Goal: Information Seeking & Learning: Learn about a topic

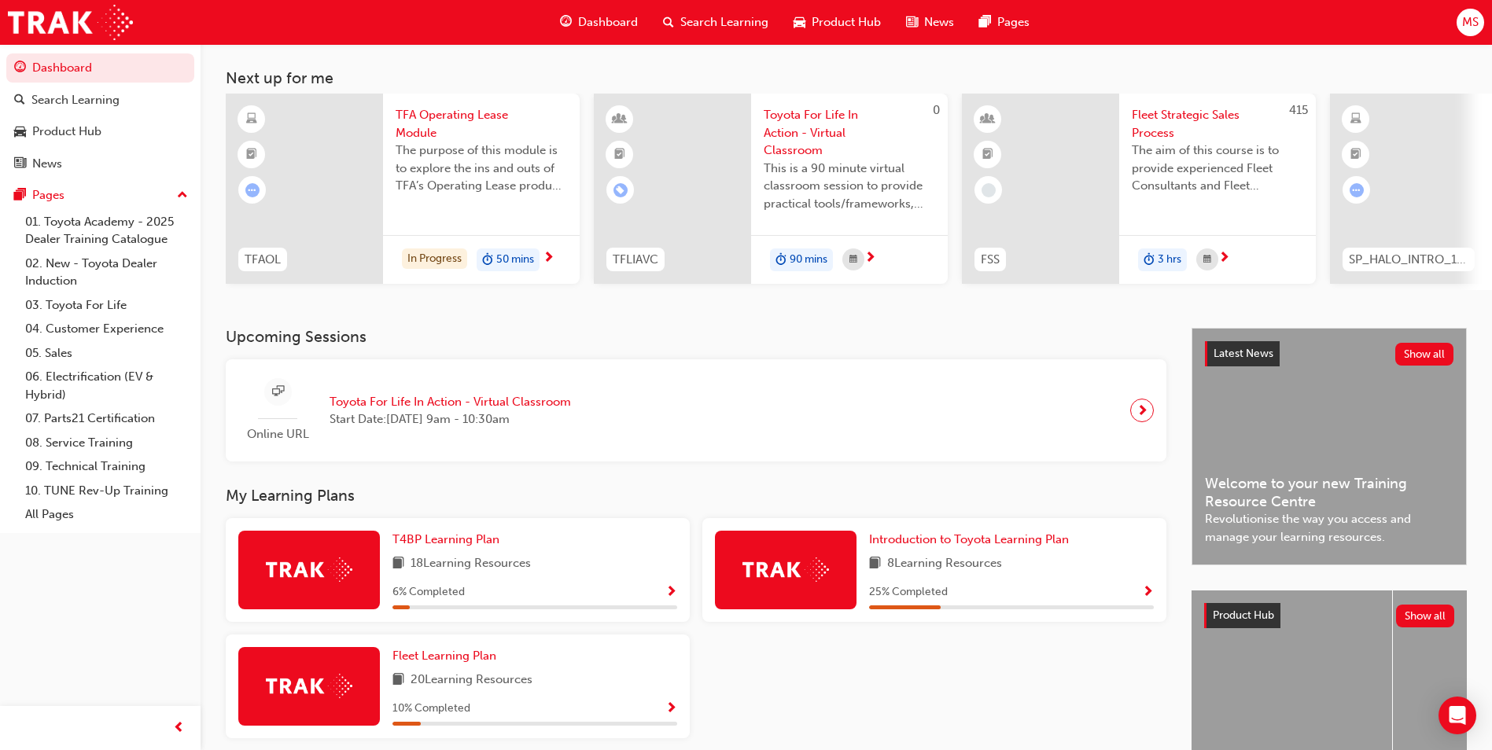
scroll to position [190, 0]
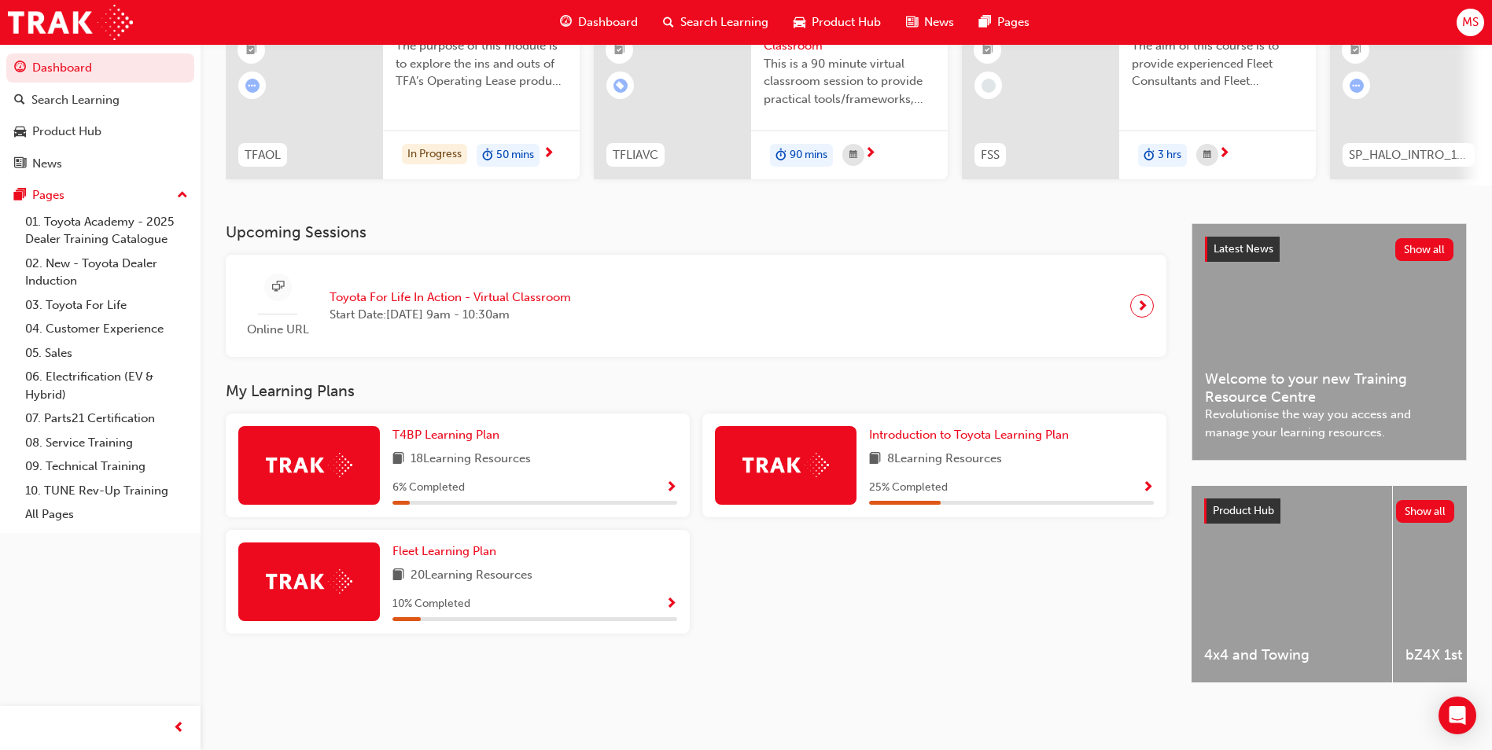
click at [1145, 481] on span "Show Progress" at bounding box center [1148, 488] width 12 height 14
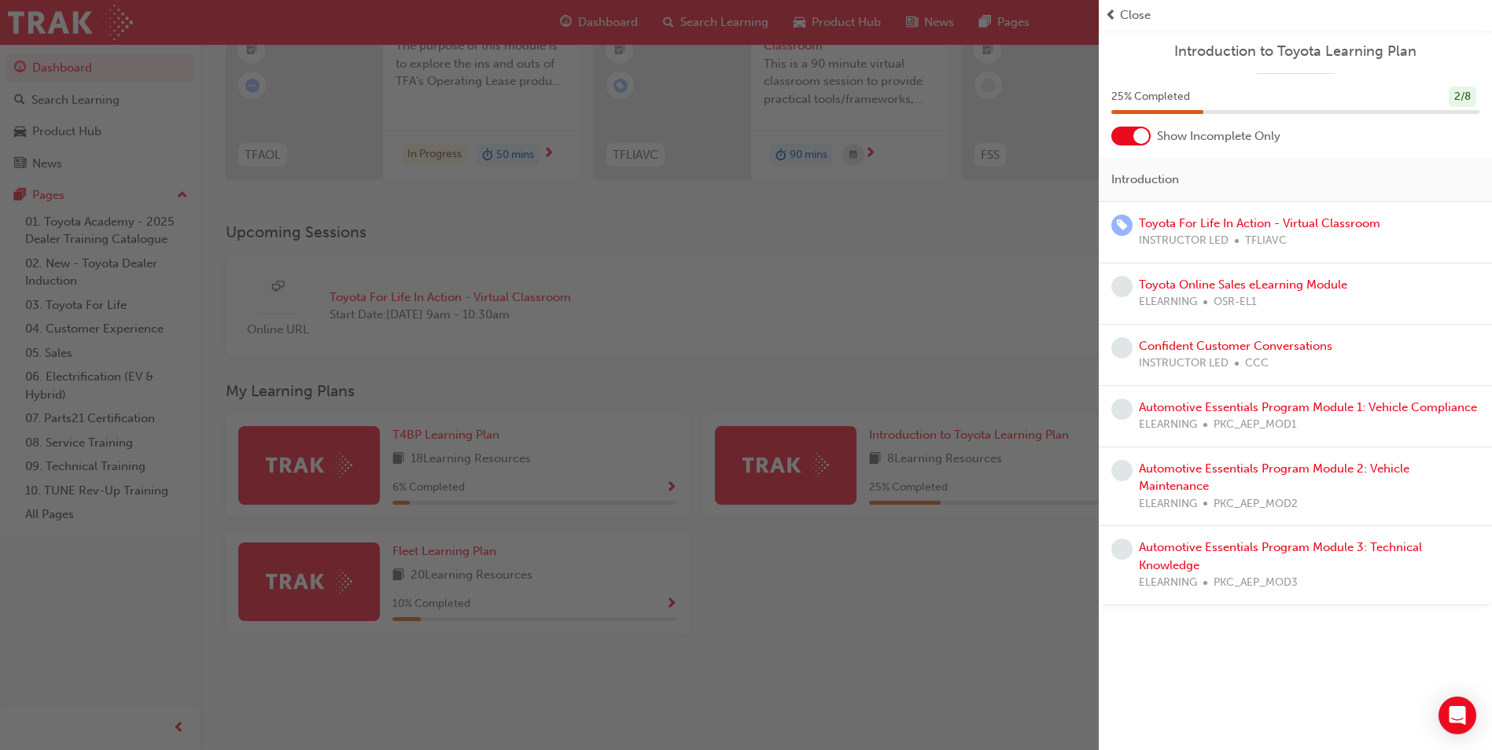
click at [760, 248] on div "button" at bounding box center [549, 375] width 1098 height 750
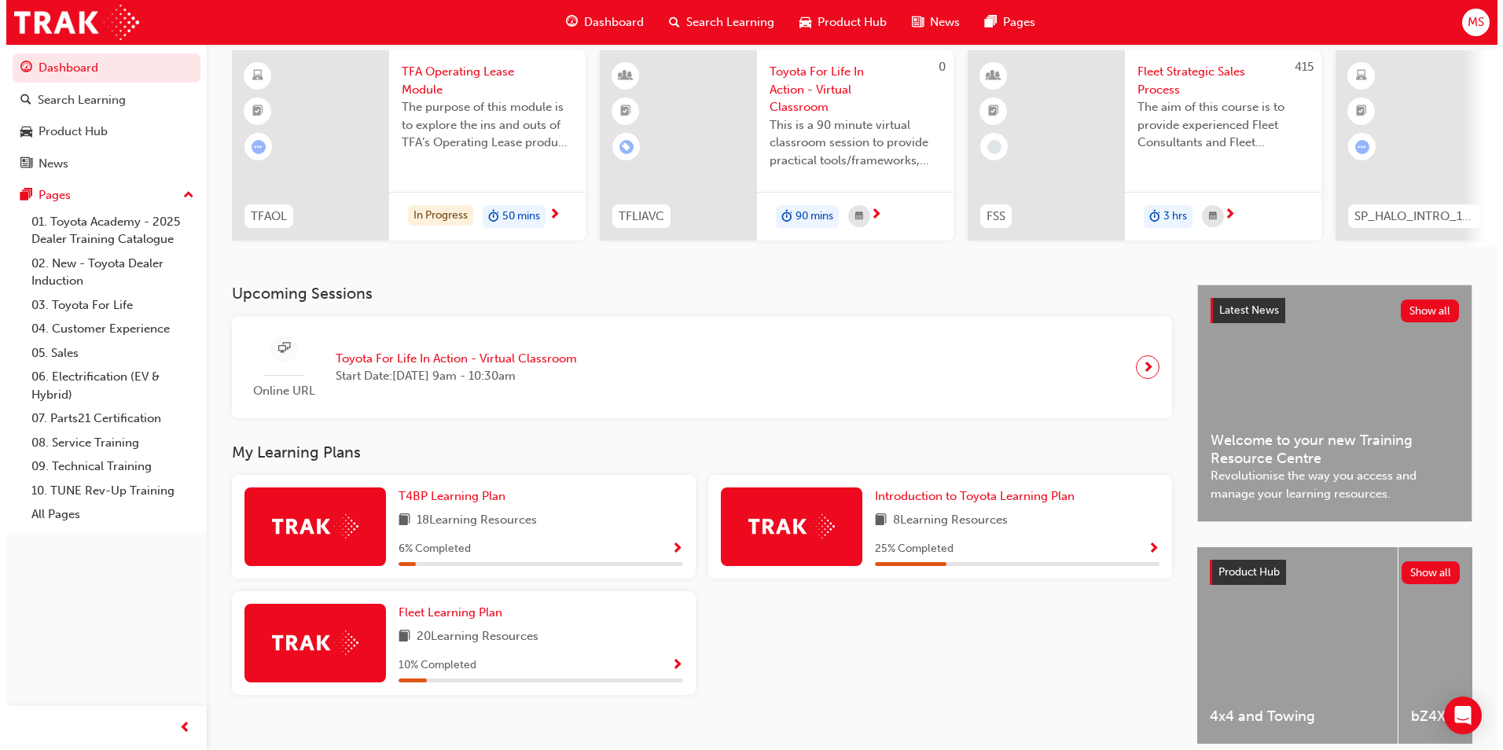
scroll to position [0, 0]
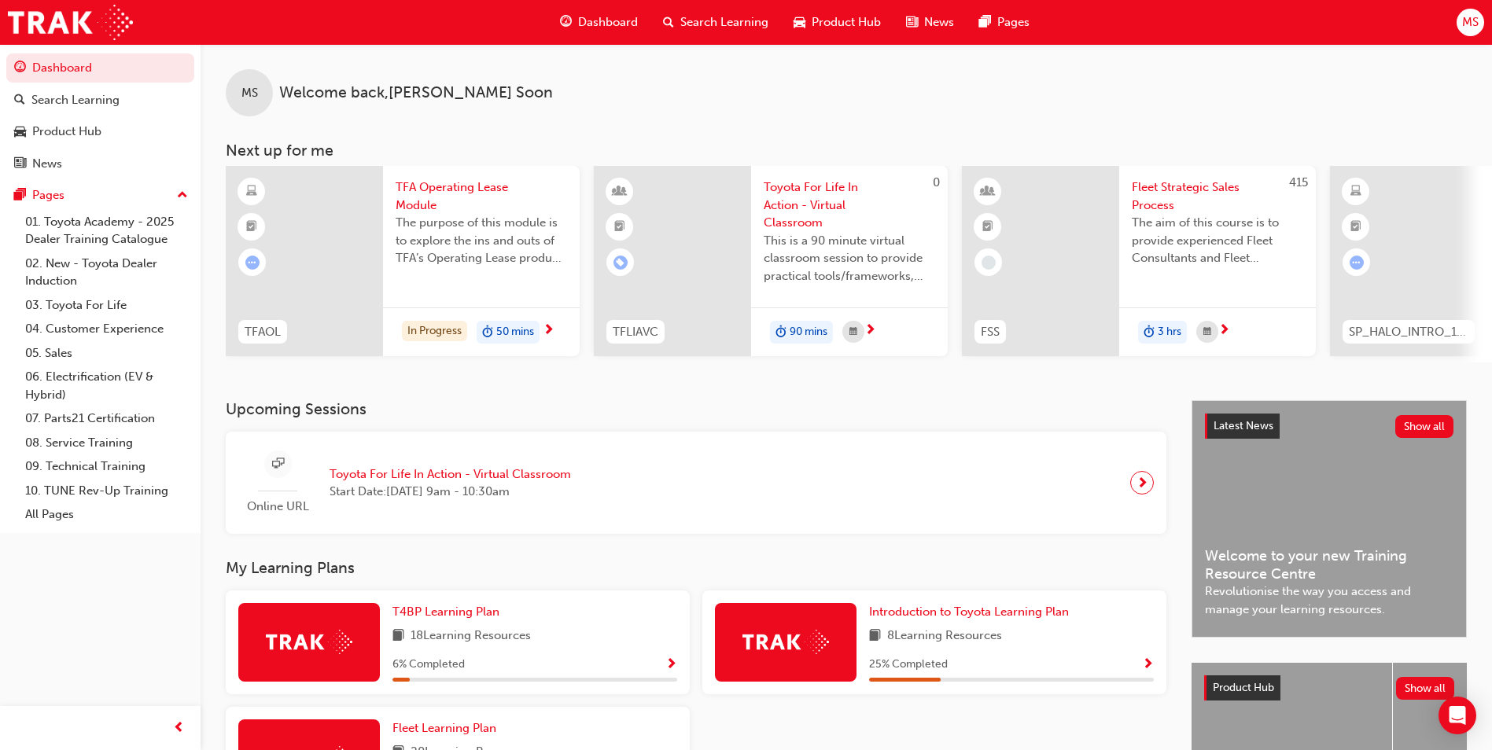
click at [1226, 255] on span "The aim of this course is to provide experienced Fleet Consultants and Fleet Ma…" at bounding box center [1216, 240] width 171 height 53
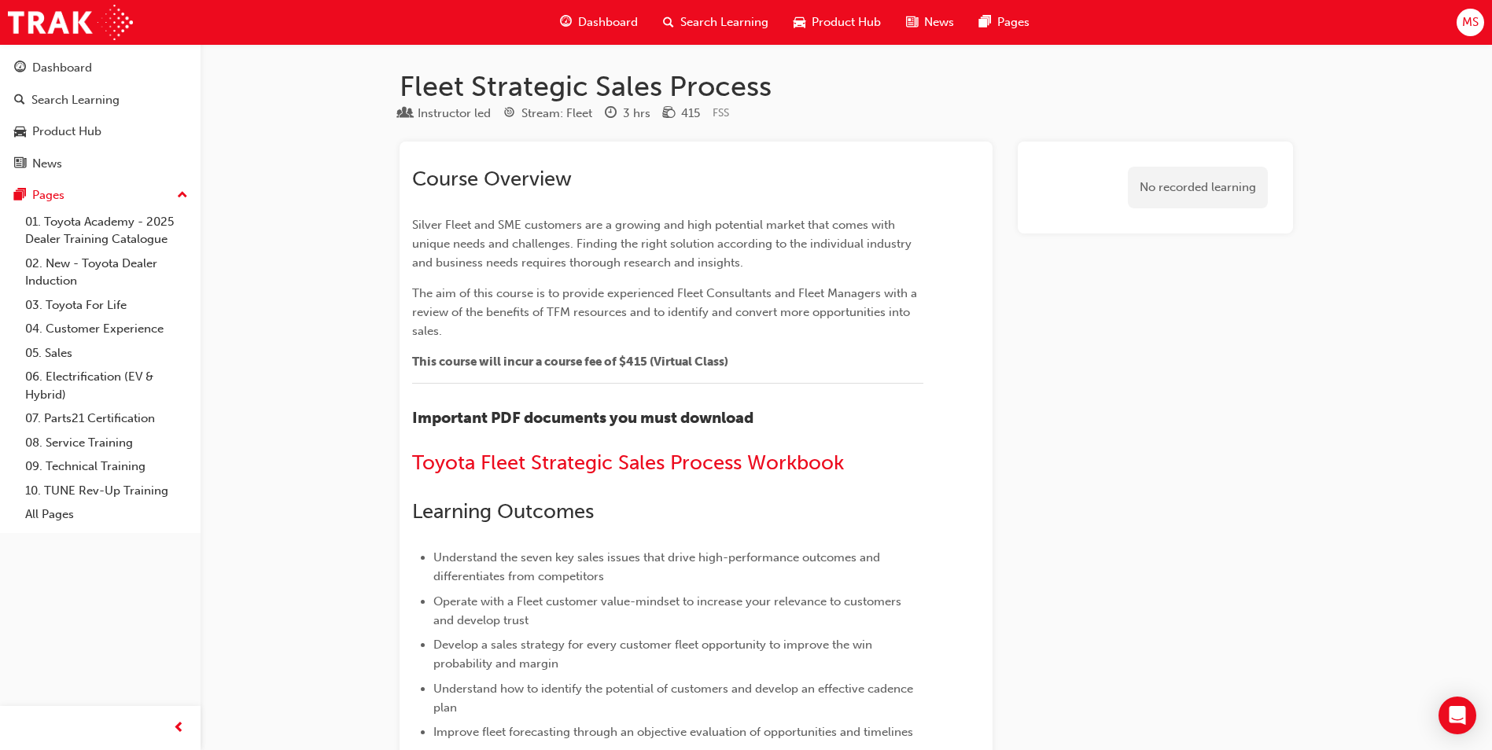
click at [696, 20] on span "Search Learning" at bounding box center [724, 22] width 88 height 18
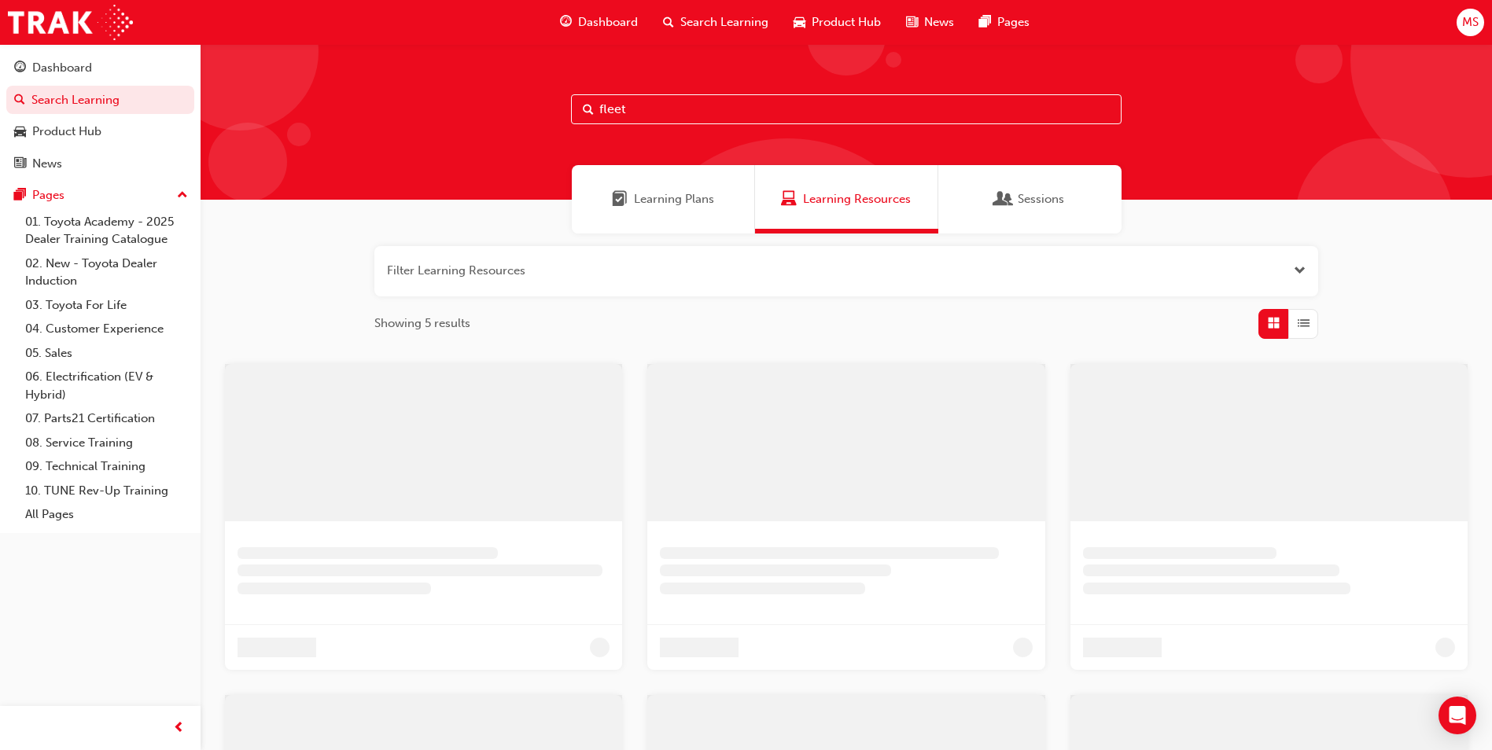
click at [782, 103] on input "fleet" at bounding box center [846, 109] width 550 height 30
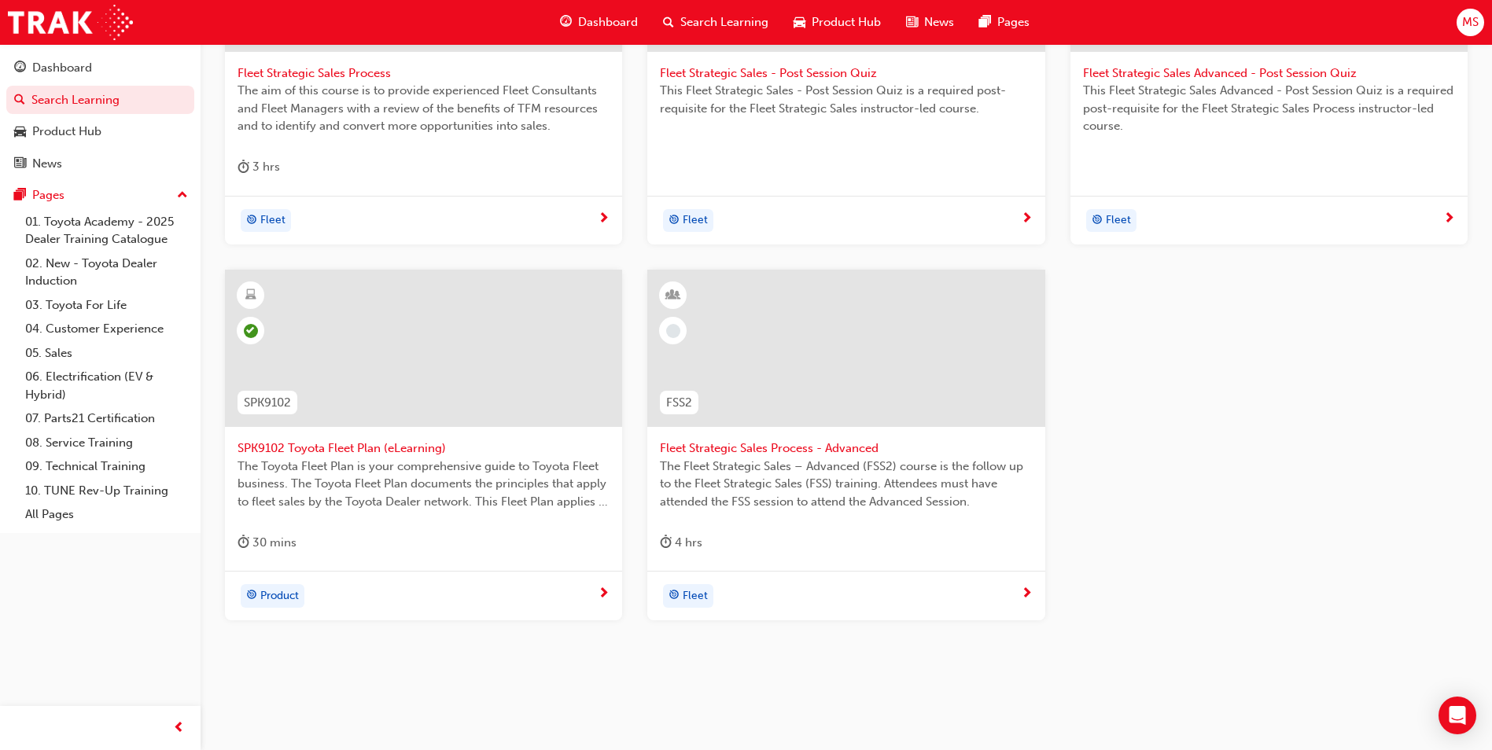
scroll to position [472, 0]
click at [370, 573] on div "Product" at bounding box center [423, 594] width 397 height 50
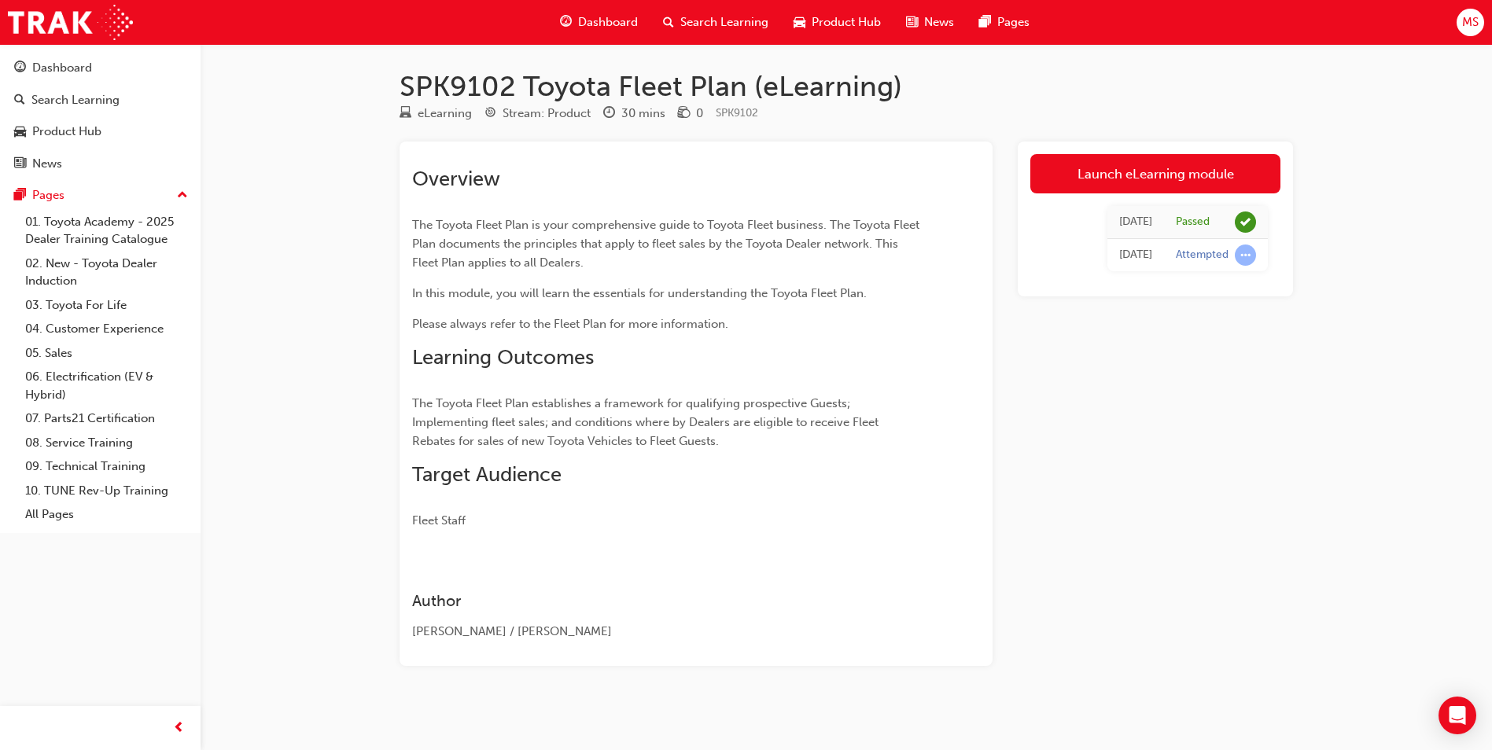
click at [1191, 247] on div "Attempted" at bounding box center [1216, 255] width 80 height 21
click at [1157, 163] on link "Launch eLearning module" at bounding box center [1155, 173] width 250 height 39
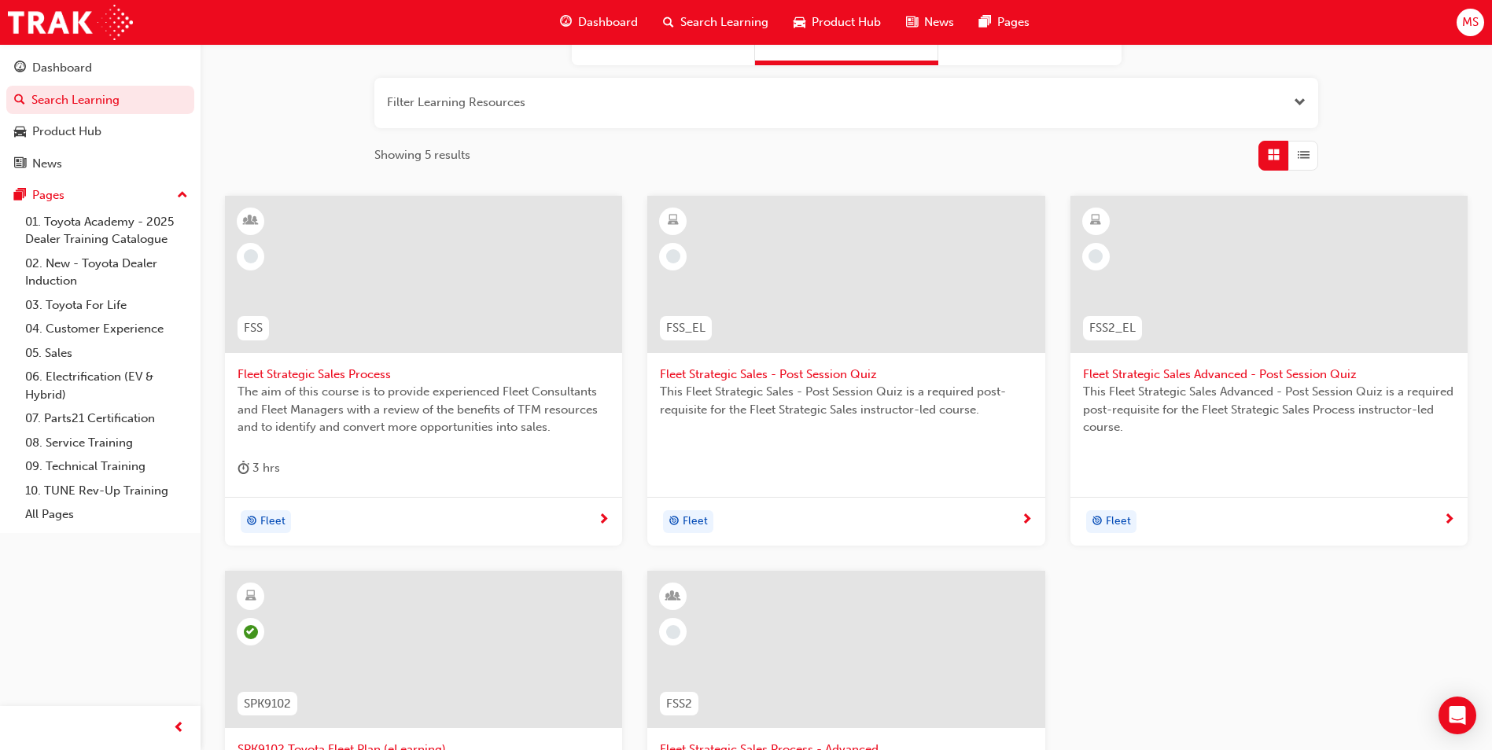
scroll to position [45, 0]
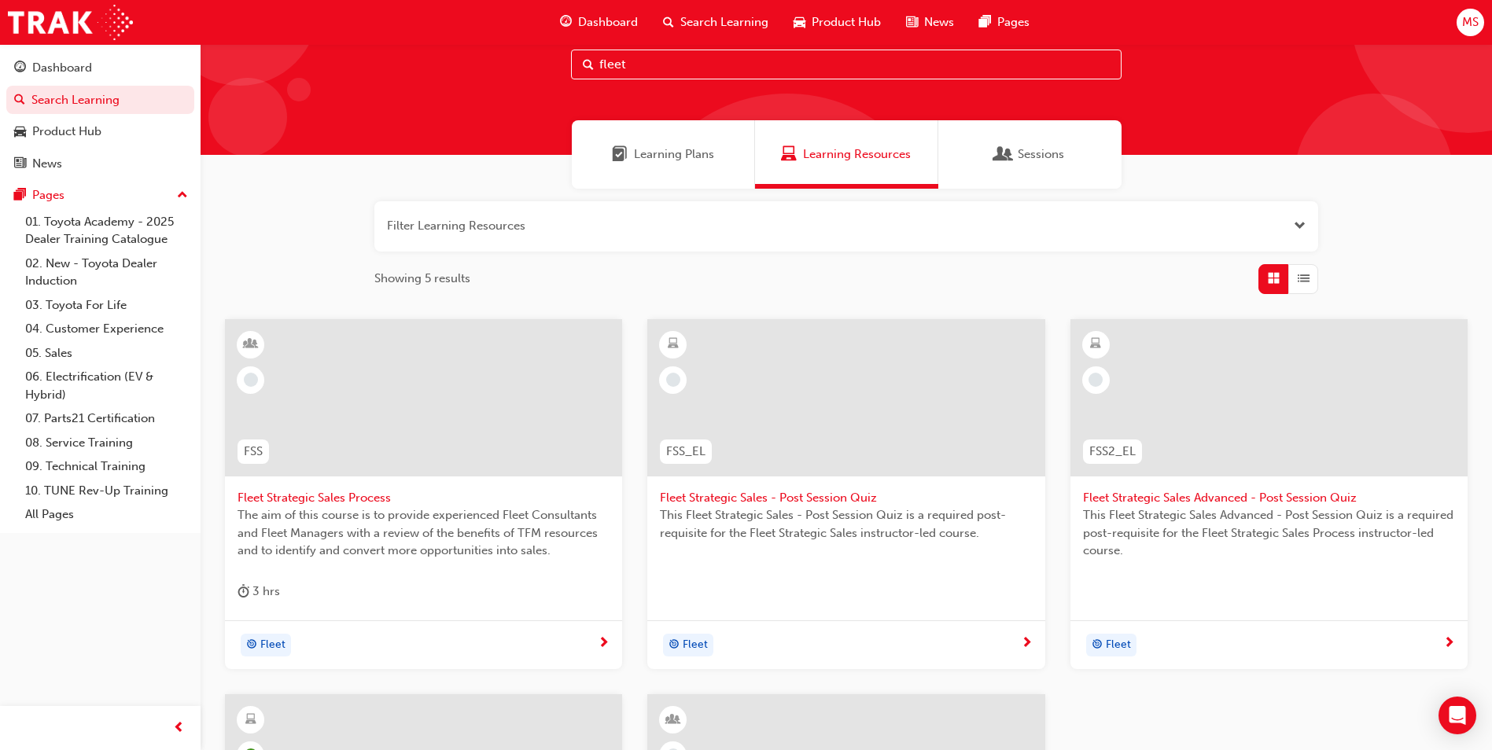
click at [914, 6] on div "News" at bounding box center [929, 22] width 73 height 32
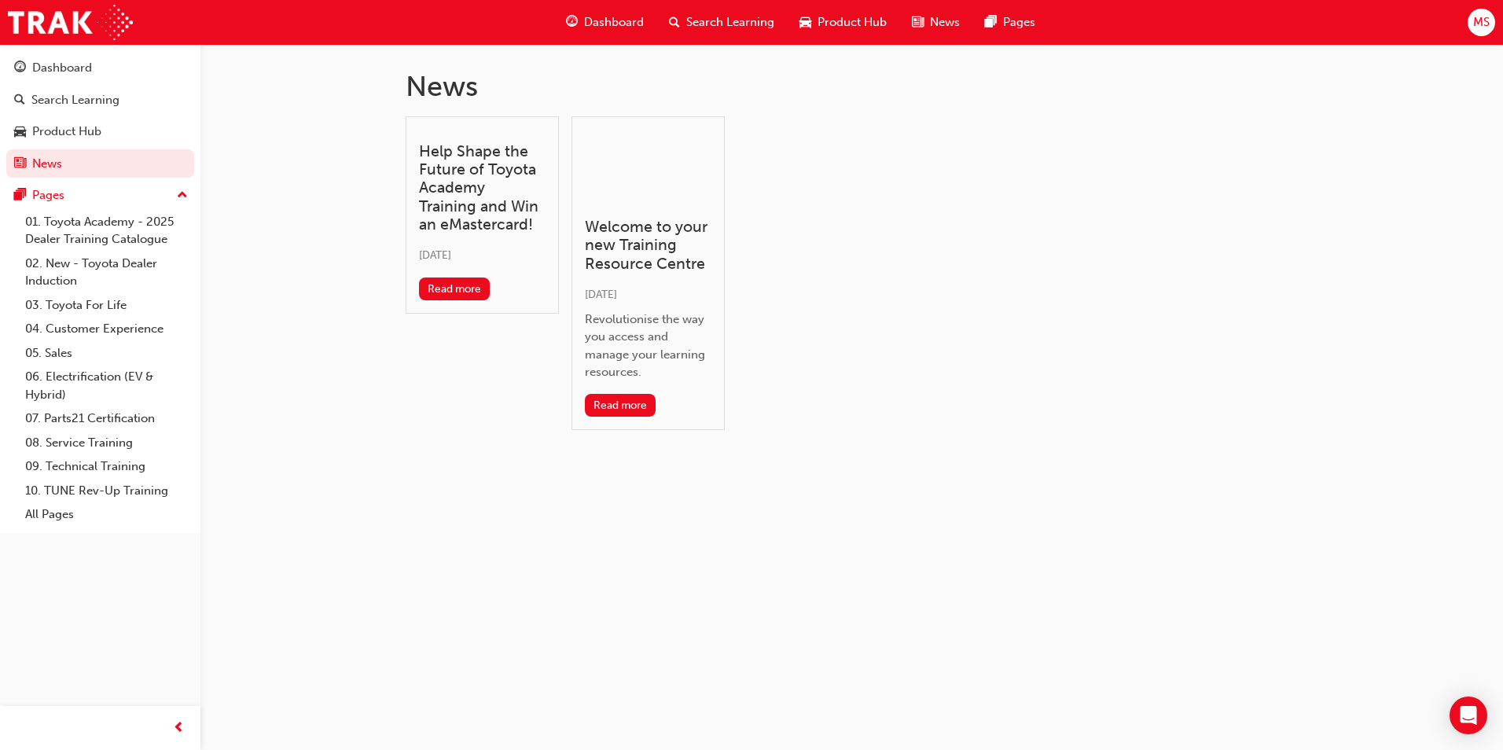
click at [614, 22] on span "Dashboard" at bounding box center [614, 22] width 60 height 18
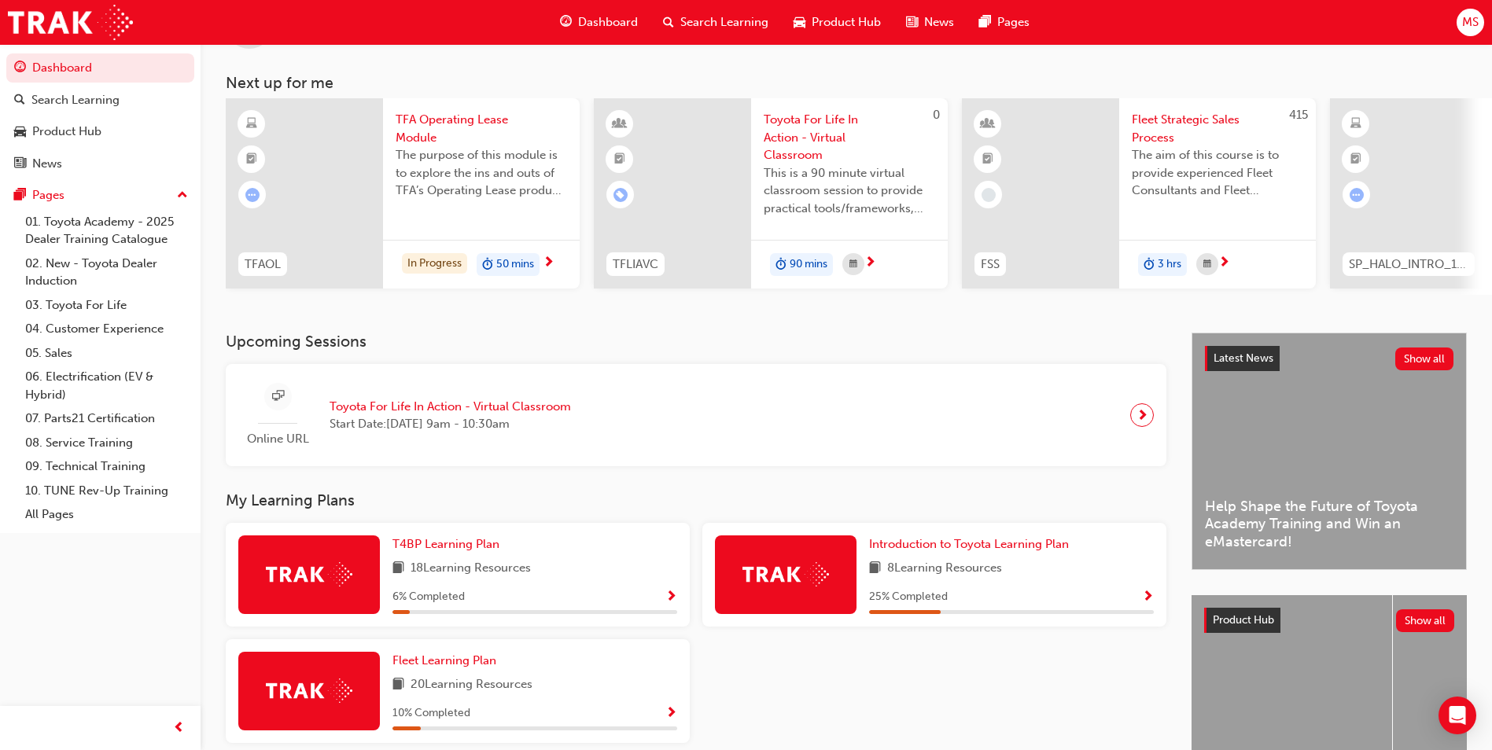
scroll to position [52, 0]
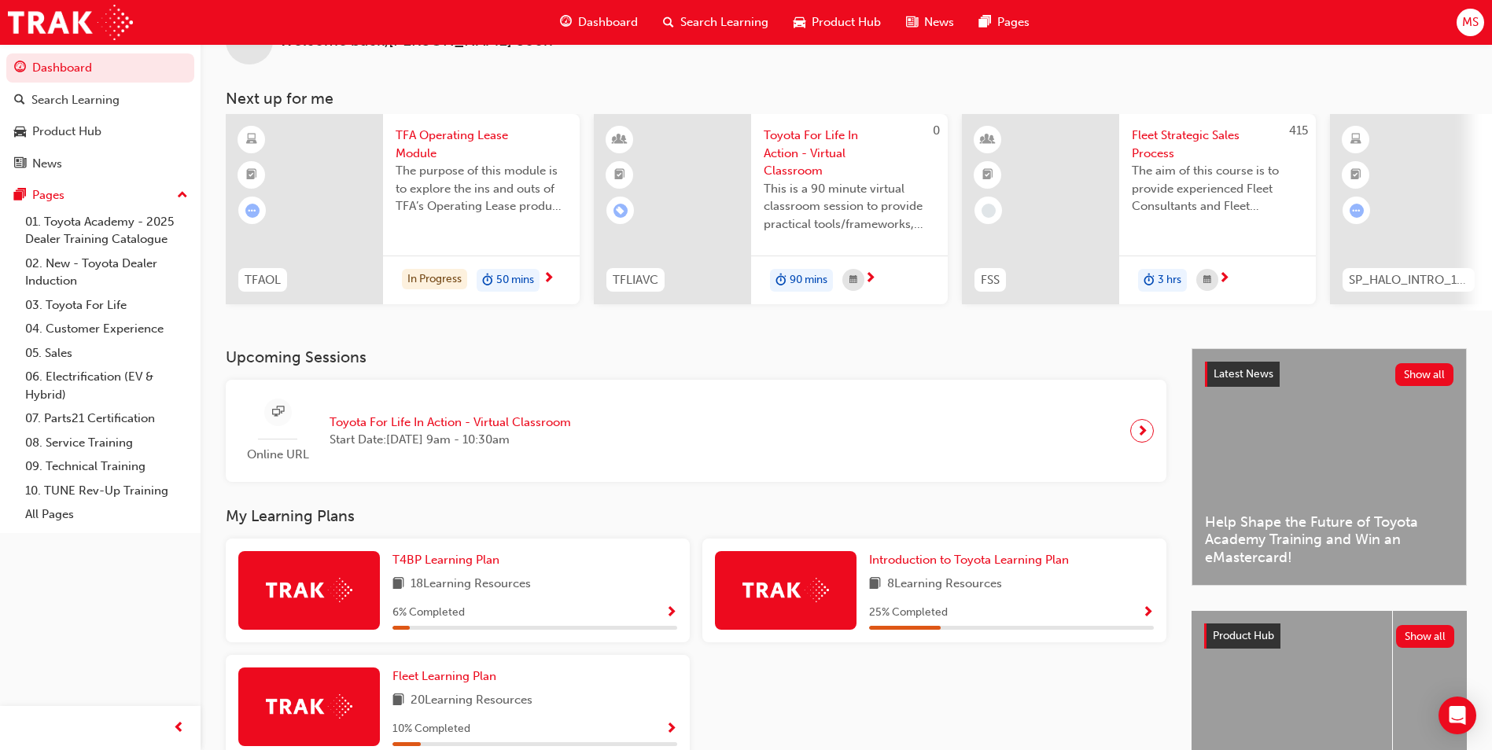
click at [500, 175] on span "The purpose of this module is to explore the ins and outs of TFA’s Operating Le…" at bounding box center [481, 188] width 171 height 53
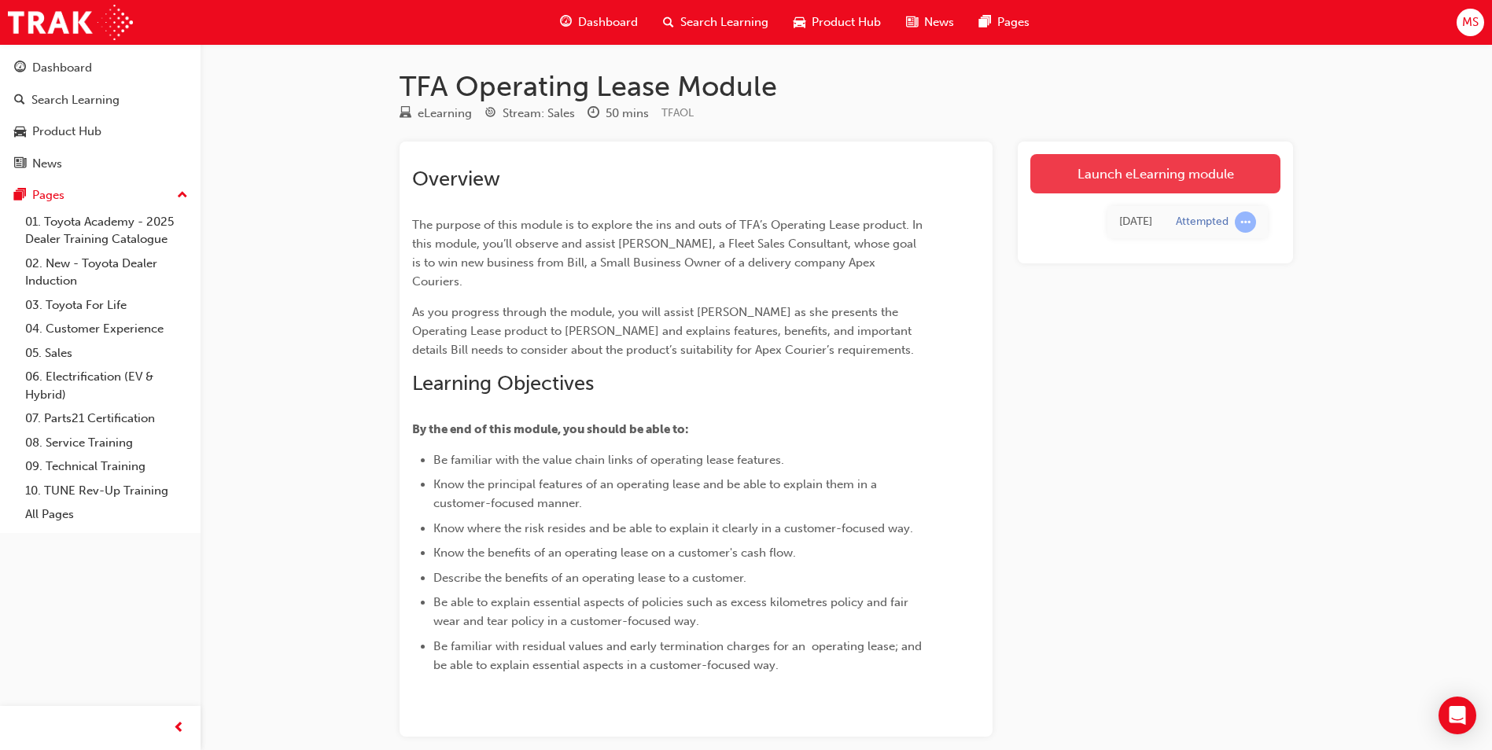
click at [1183, 181] on link "Launch eLearning module" at bounding box center [1155, 173] width 250 height 39
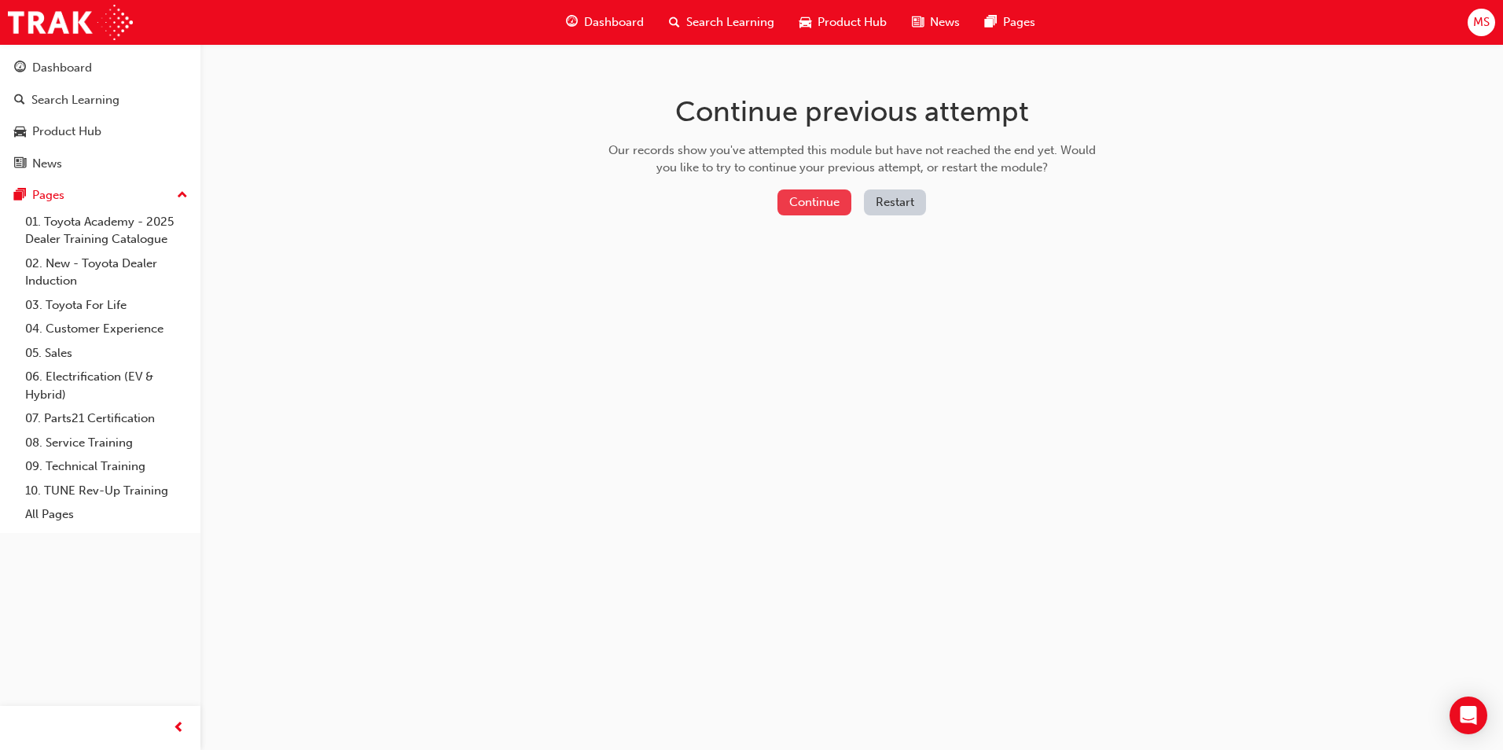
click at [823, 193] on button "Continue" at bounding box center [815, 203] width 74 height 26
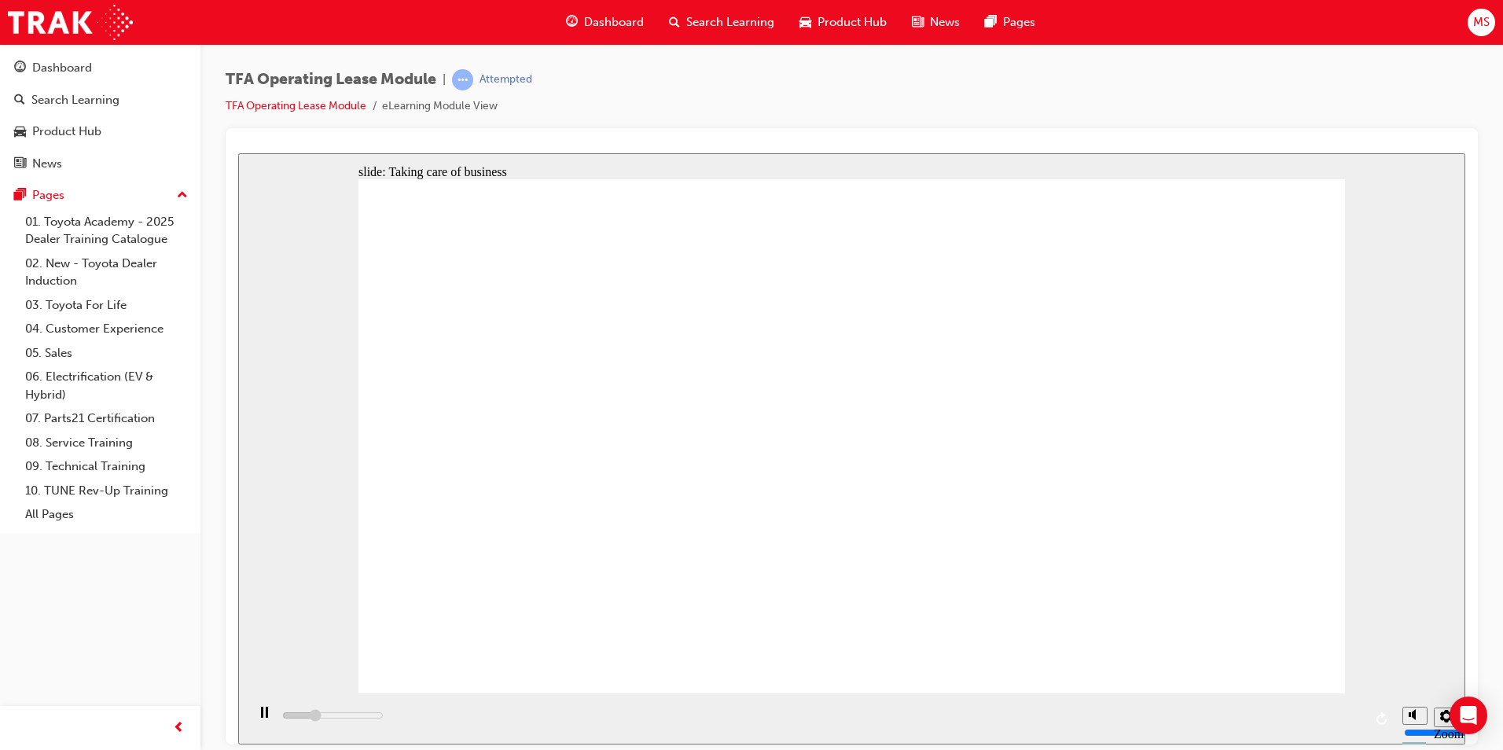
drag, startPoint x: 534, startPoint y: 462, endPoint x: 1273, endPoint y: 434, distance: 739.7
drag, startPoint x: 565, startPoint y: 480, endPoint x: 1224, endPoint y: 421, distance: 661.6
drag, startPoint x: 726, startPoint y: 470, endPoint x: 1265, endPoint y: 437, distance: 540.4
drag, startPoint x: 720, startPoint y: 554, endPoint x: 1028, endPoint y: 465, distance: 320.6
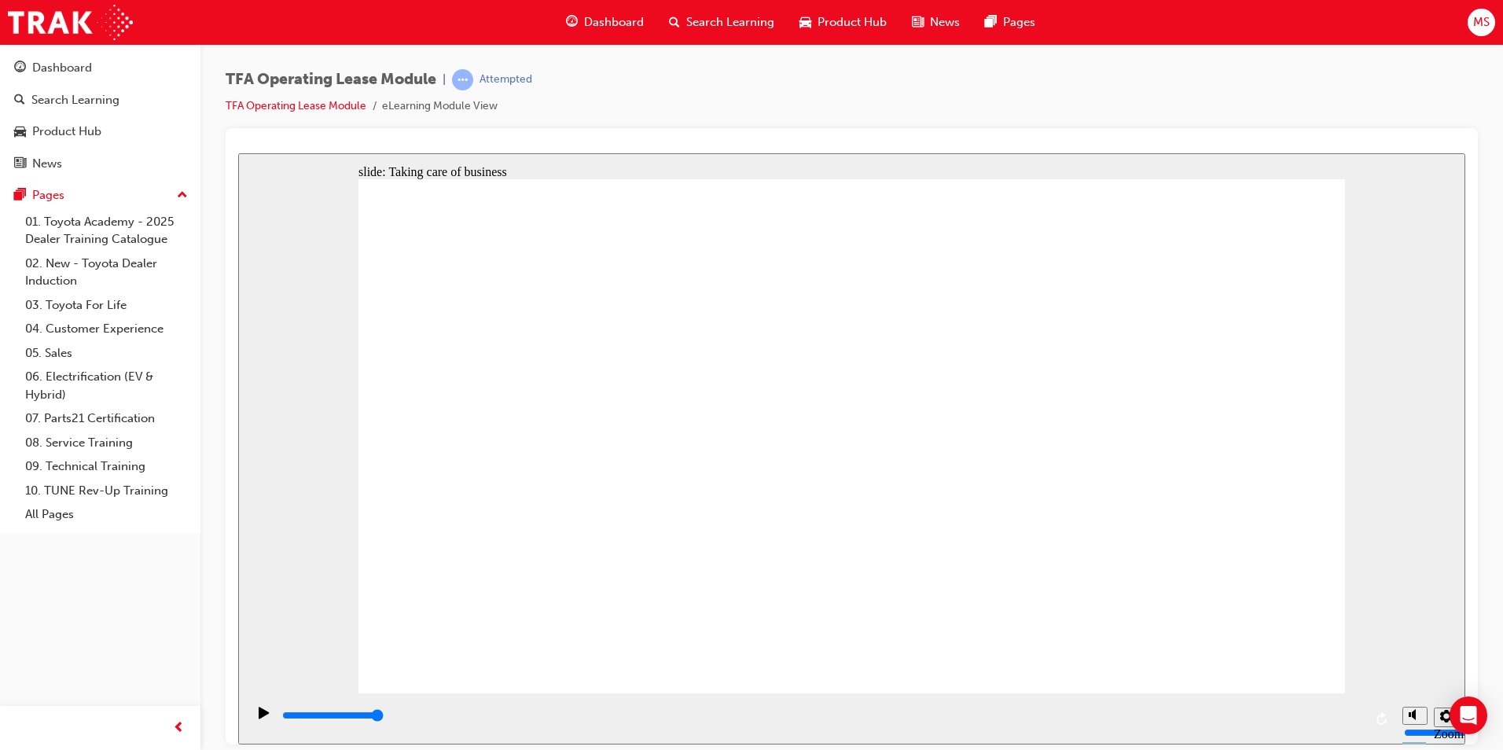
drag, startPoint x: 562, startPoint y: 575, endPoint x: 1224, endPoint y: 524, distance: 664.0
drag, startPoint x: 511, startPoint y: 607, endPoint x: 1183, endPoint y: 569, distance: 672.6
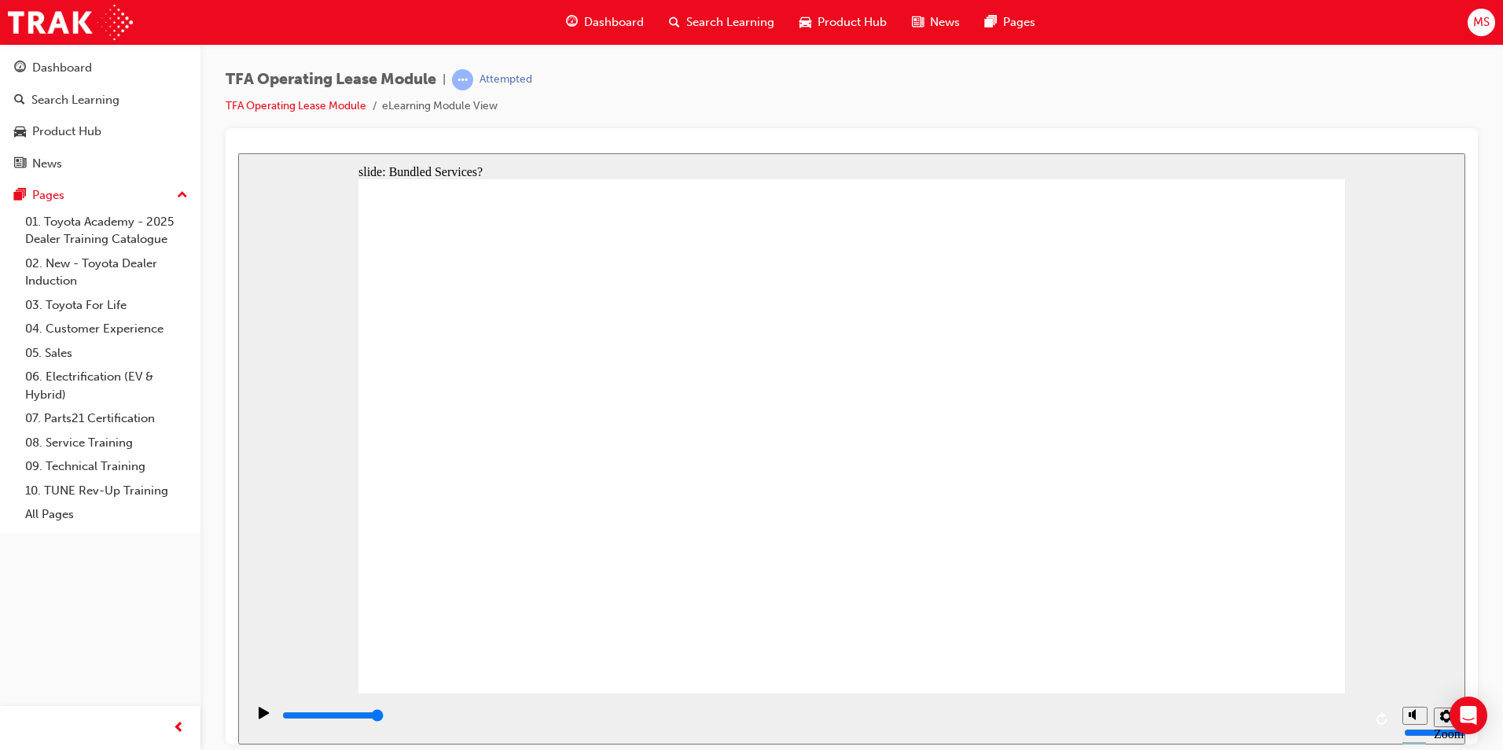
drag, startPoint x: 1245, startPoint y: 387, endPoint x: 1078, endPoint y: 387, distance: 166.7
drag, startPoint x: 499, startPoint y: 434, endPoint x: 1173, endPoint y: 461, distance: 674.4
drag, startPoint x: 602, startPoint y: 469, endPoint x: 1035, endPoint y: 495, distance: 433.3
drag, startPoint x: 542, startPoint y: 546, endPoint x: 984, endPoint y: 535, distance: 442.8
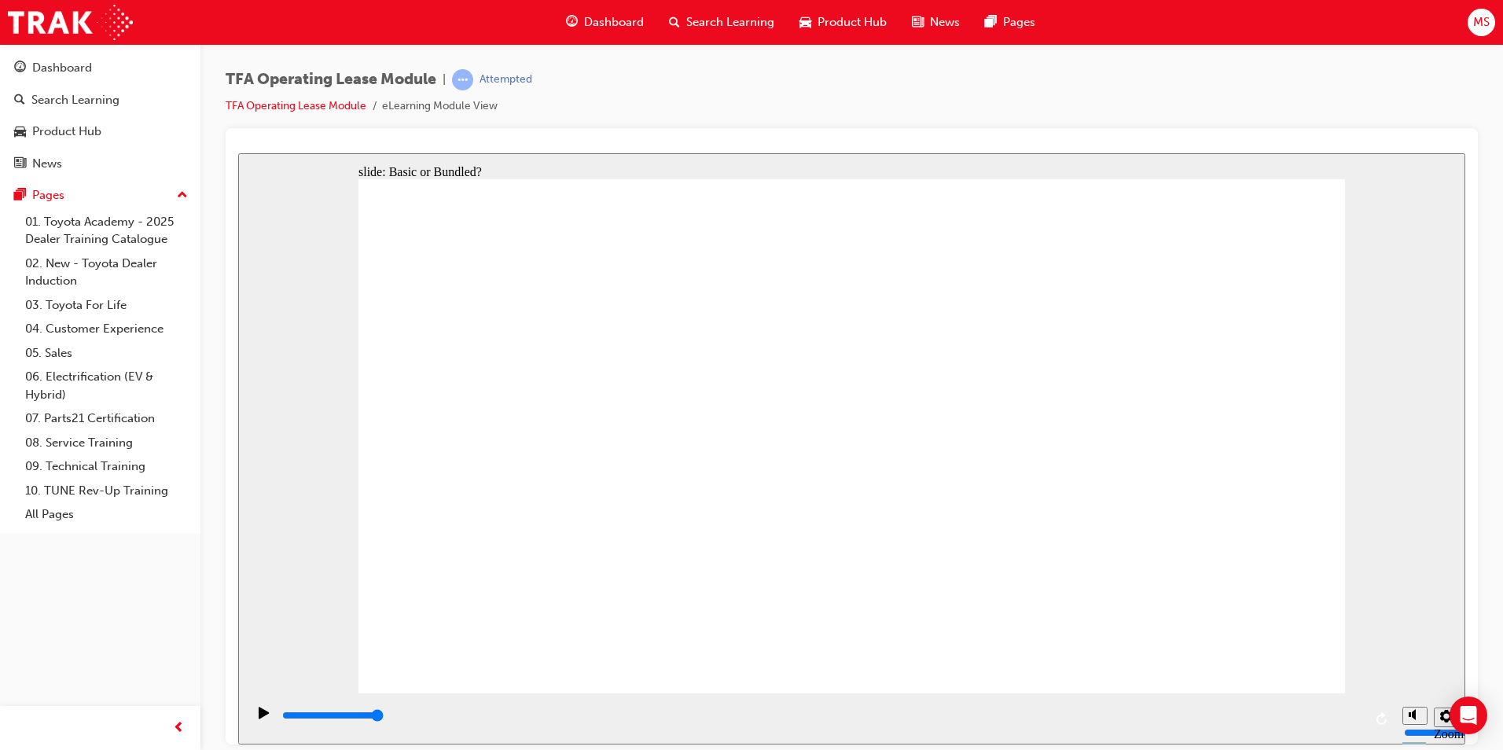
drag, startPoint x: 1291, startPoint y: 619, endPoint x: 1282, endPoint y: 619, distance: 9.4
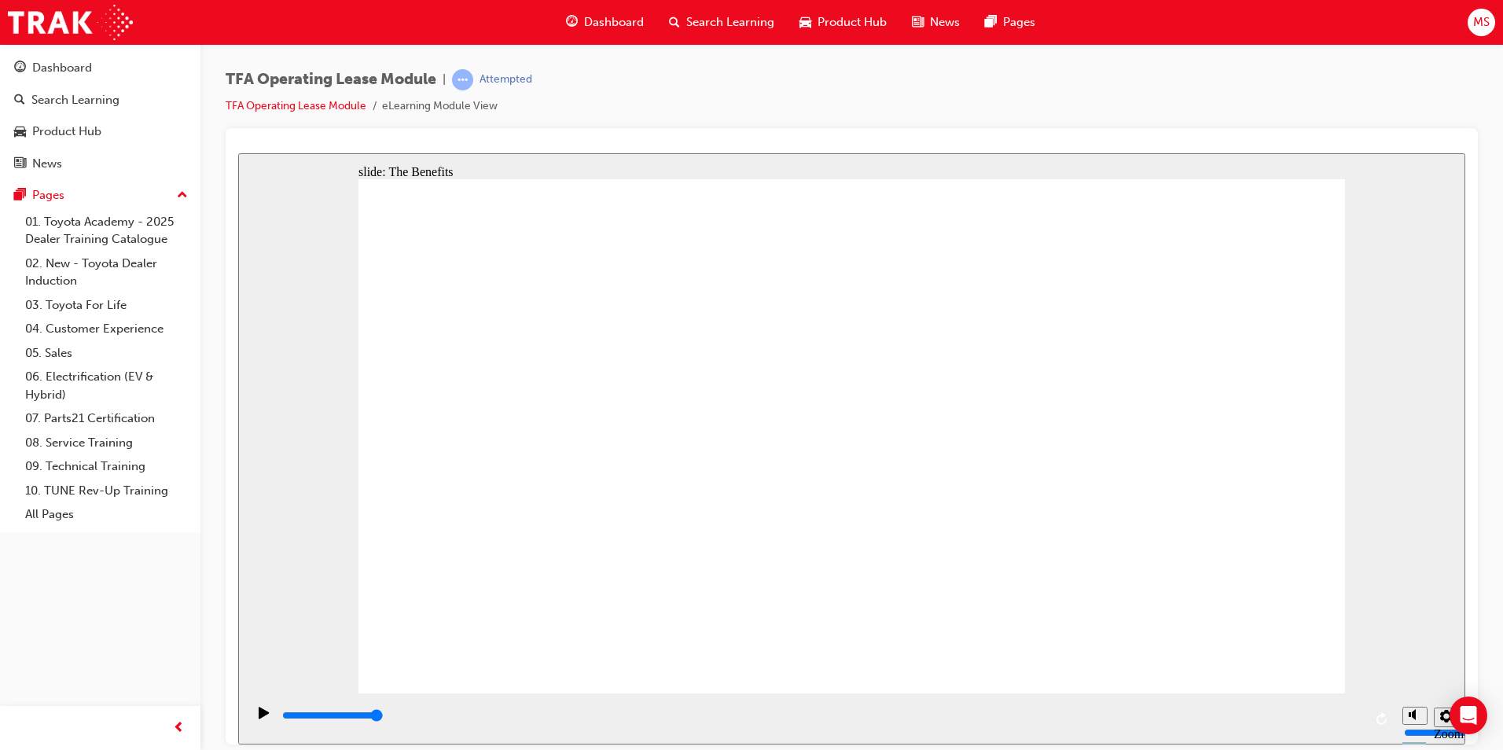
drag, startPoint x: 932, startPoint y: 472, endPoint x: 604, endPoint y: 339, distance: 353.8
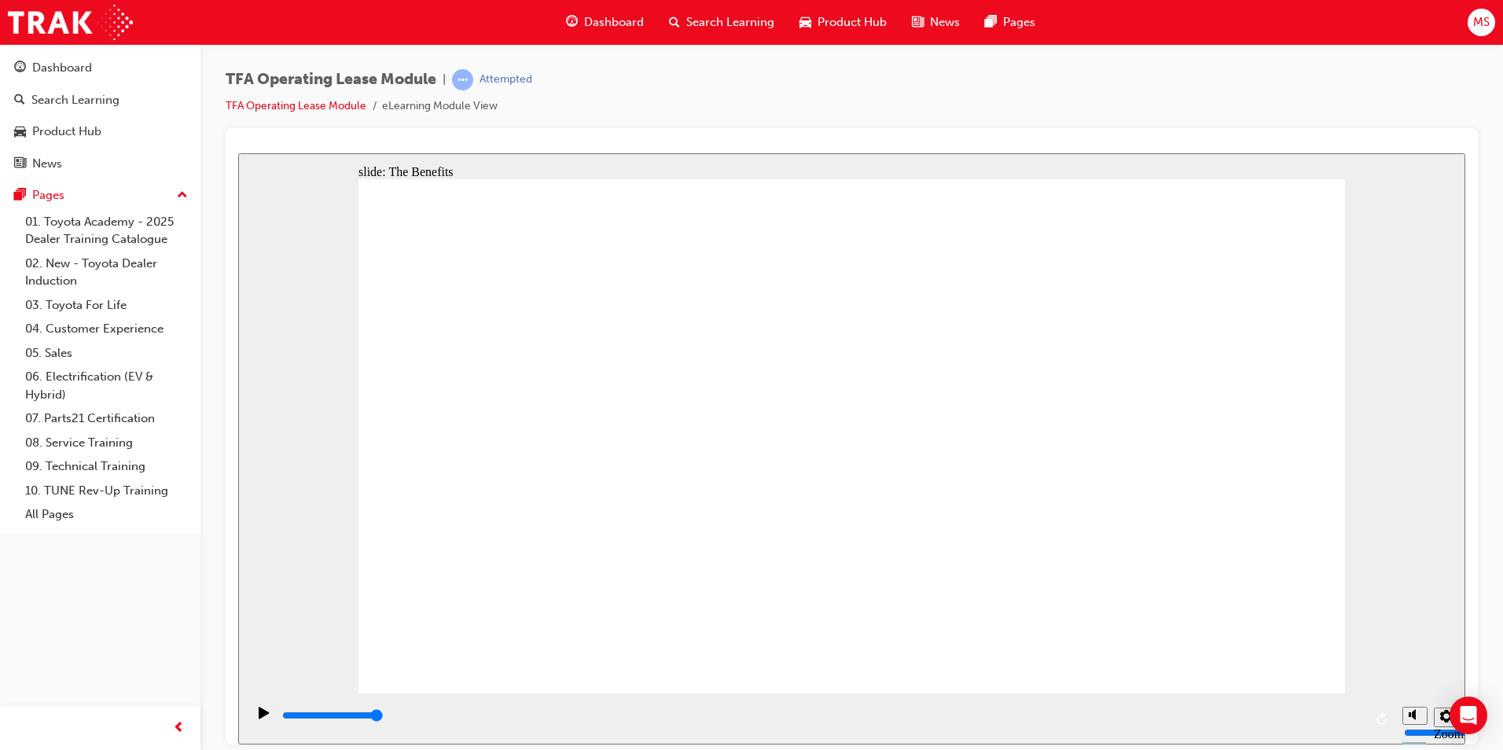
drag, startPoint x: 738, startPoint y: 504, endPoint x: 727, endPoint y: 504, distance: 11.8
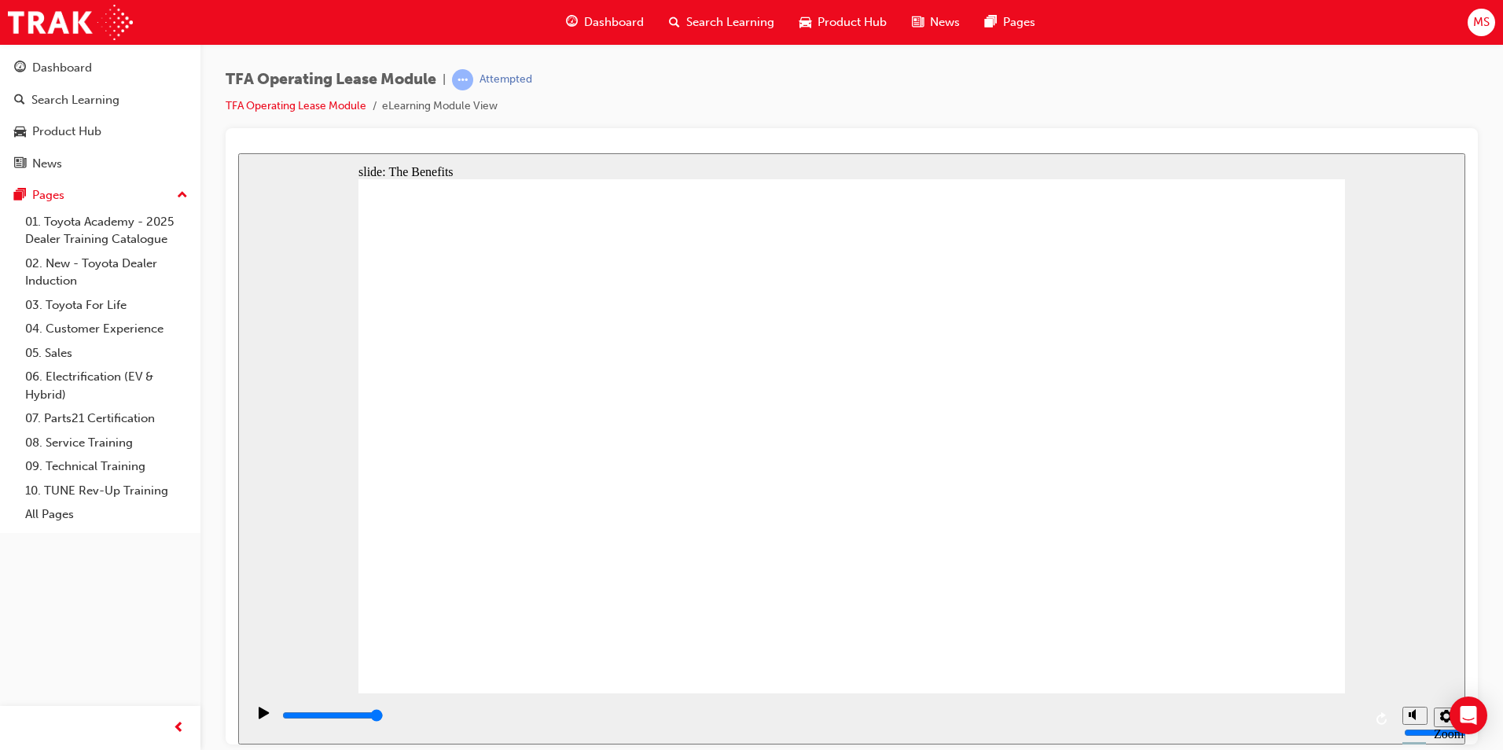
type input "4200"
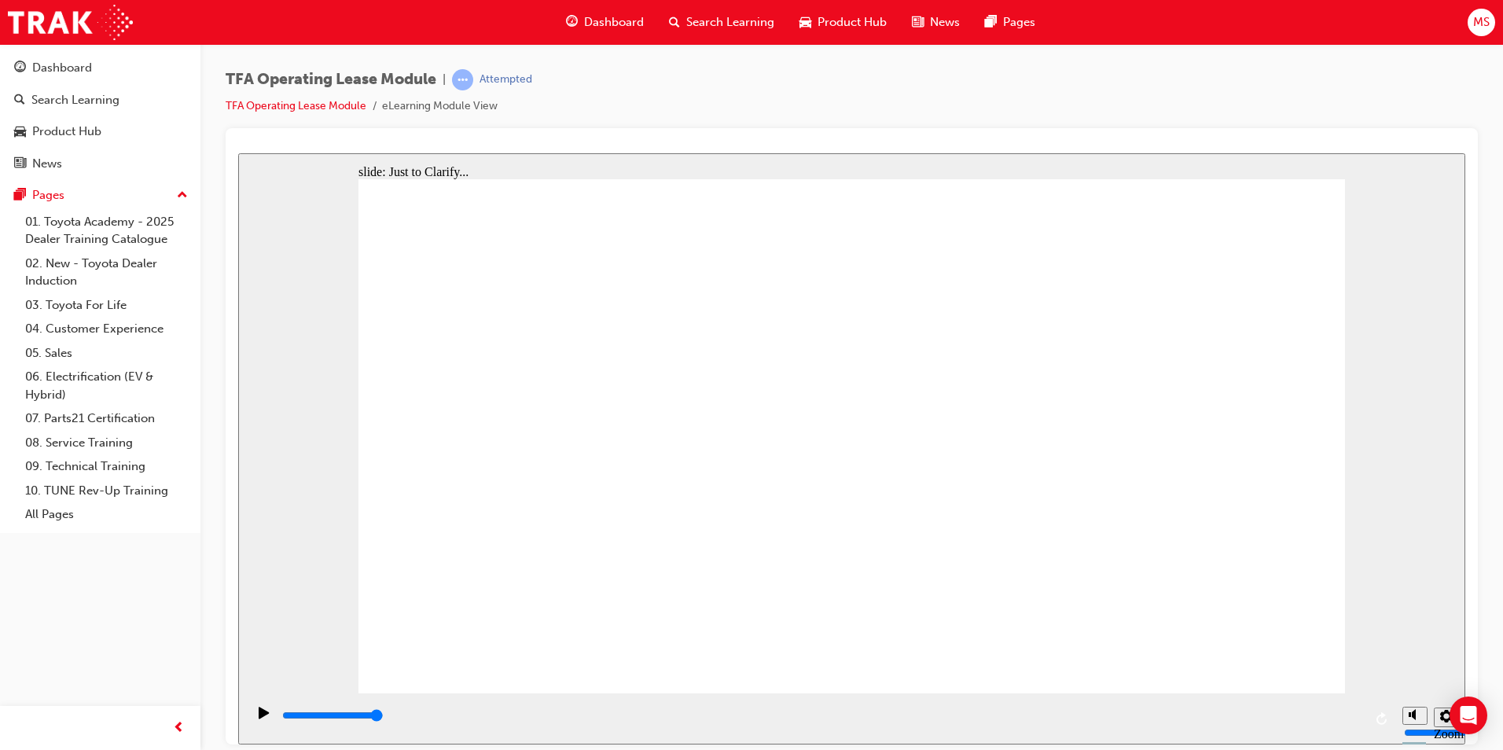
checkbox input "true"
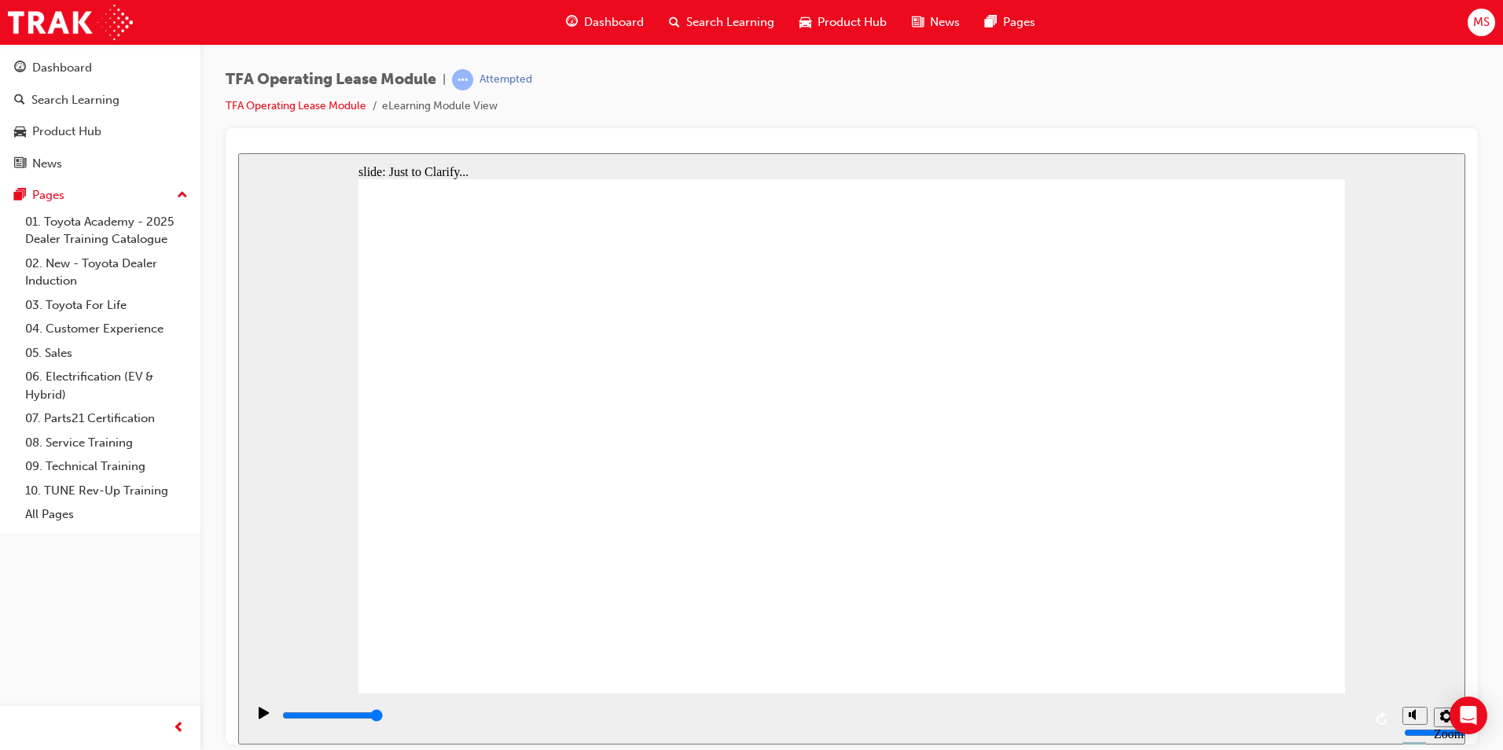
checkbox input "true"
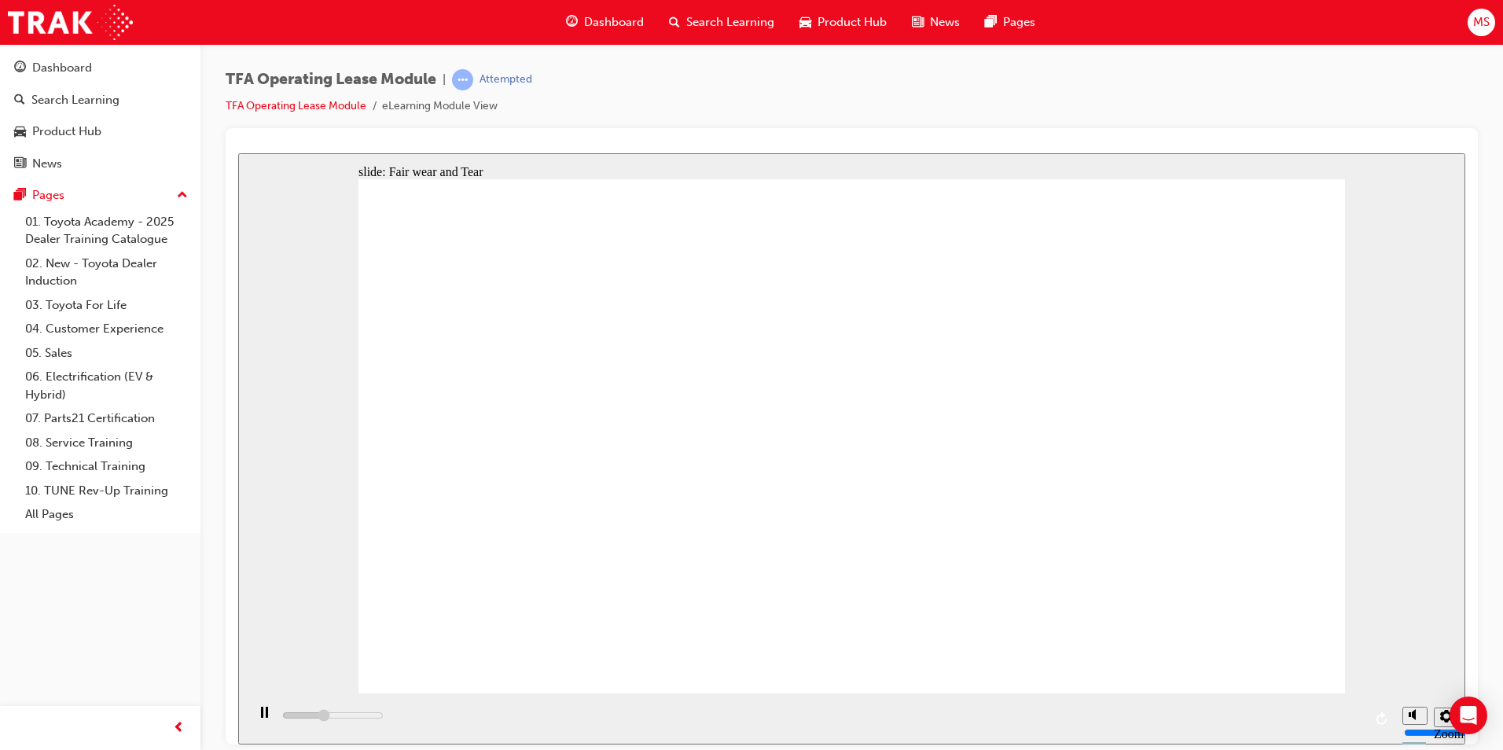
click at [933, 722] on div "playback controls" at bounding box center [822, 715] width 1083 height 17
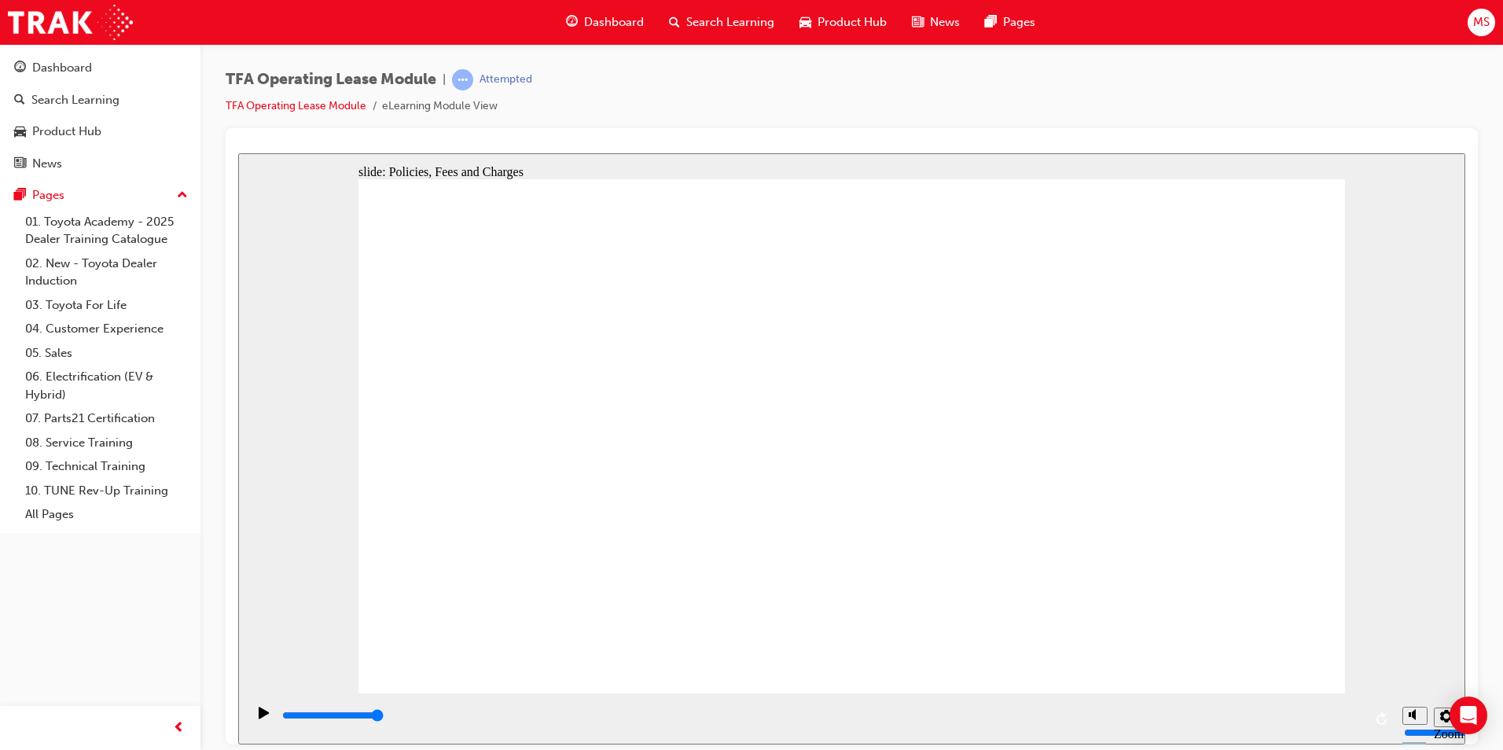
type input "4200"
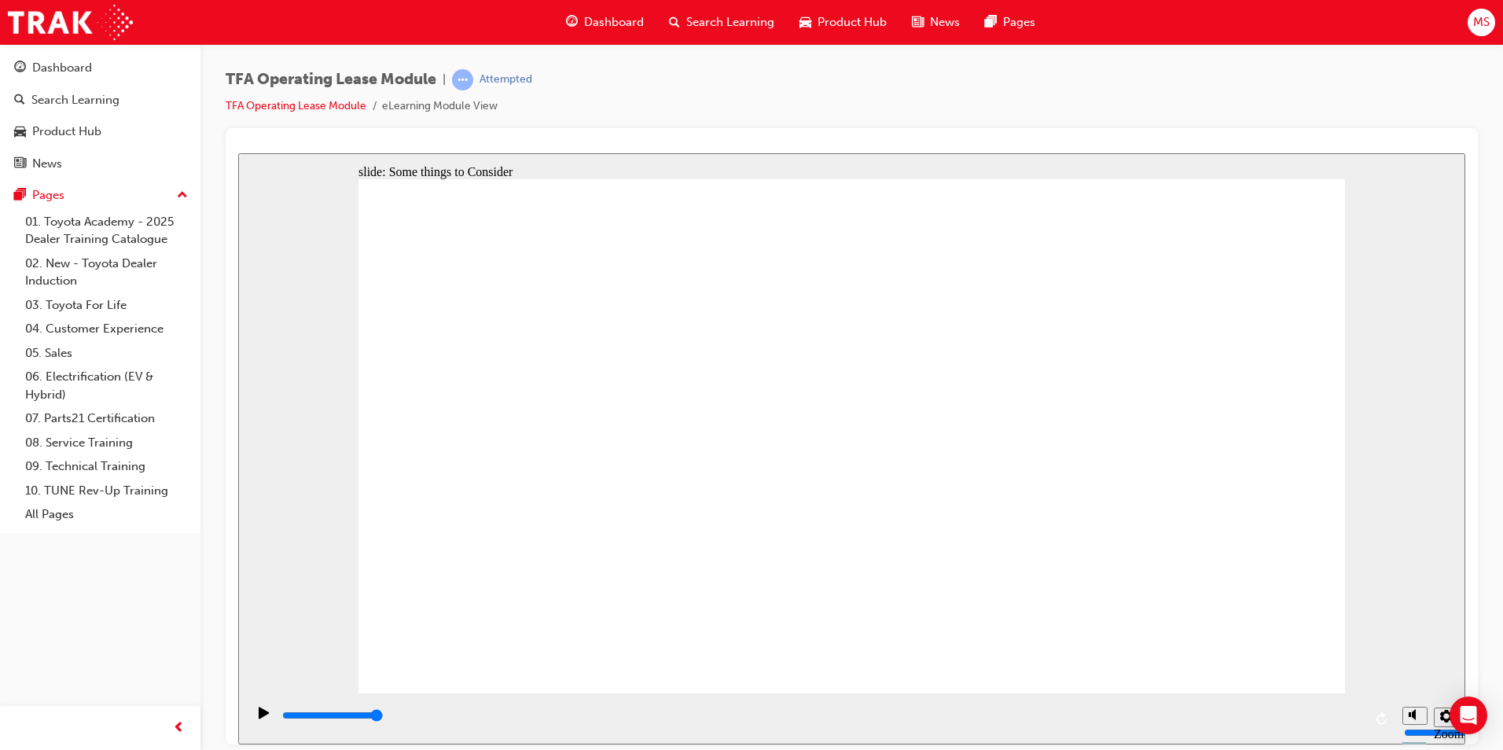
checkbox input "true"
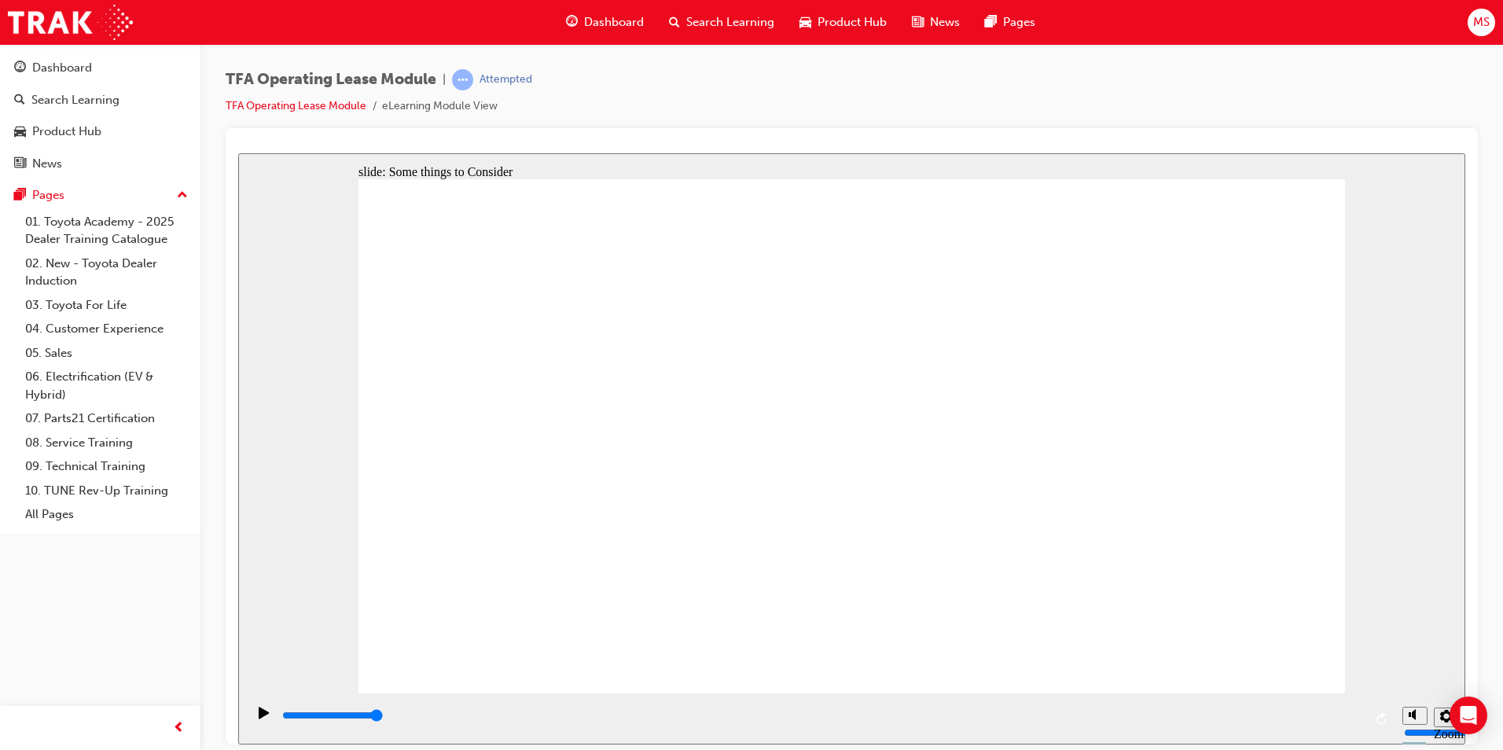
checkbox input "false"
drag, startPoint x: 1095, startPoint y: 554, endPoint x: 898, endPoint y: 659, distance: 223.4
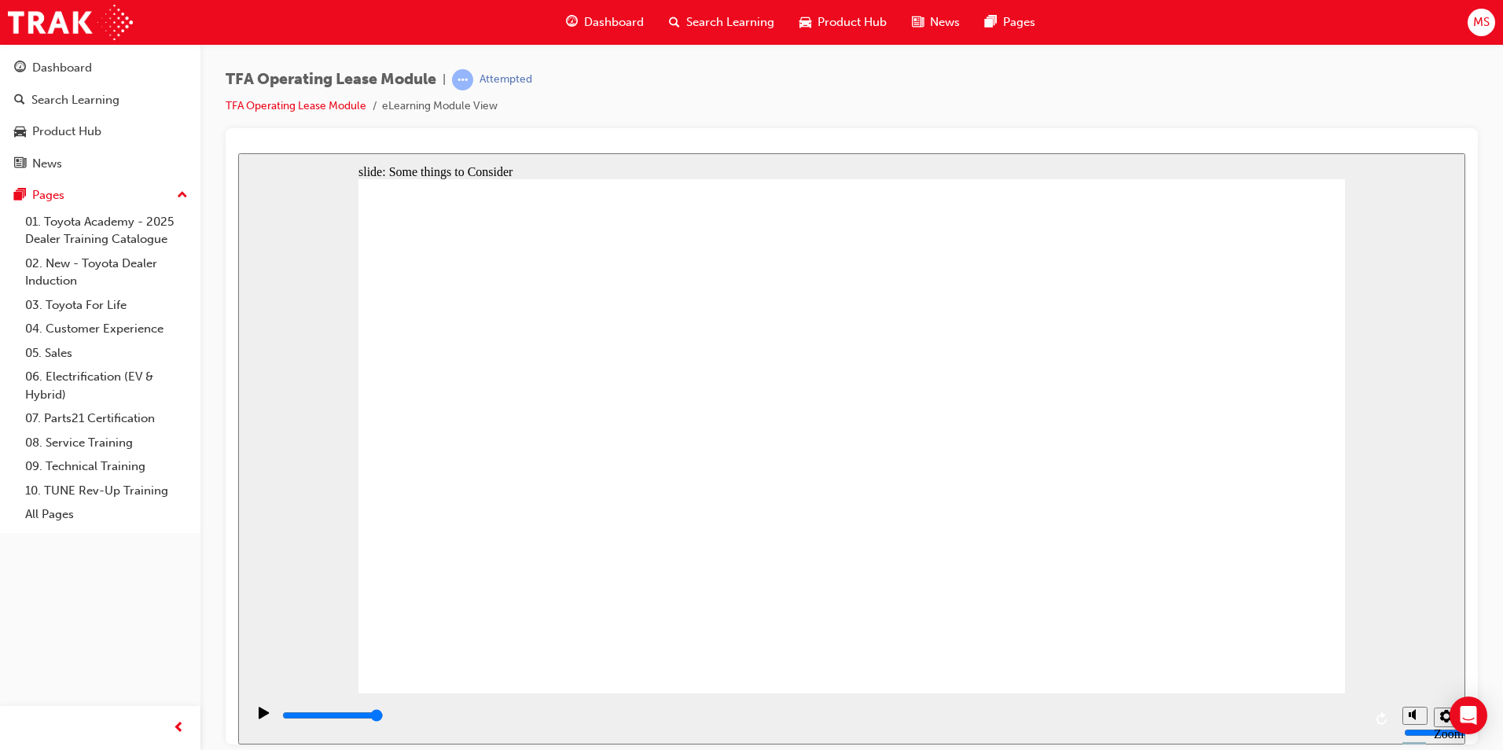
checkbox input "true"
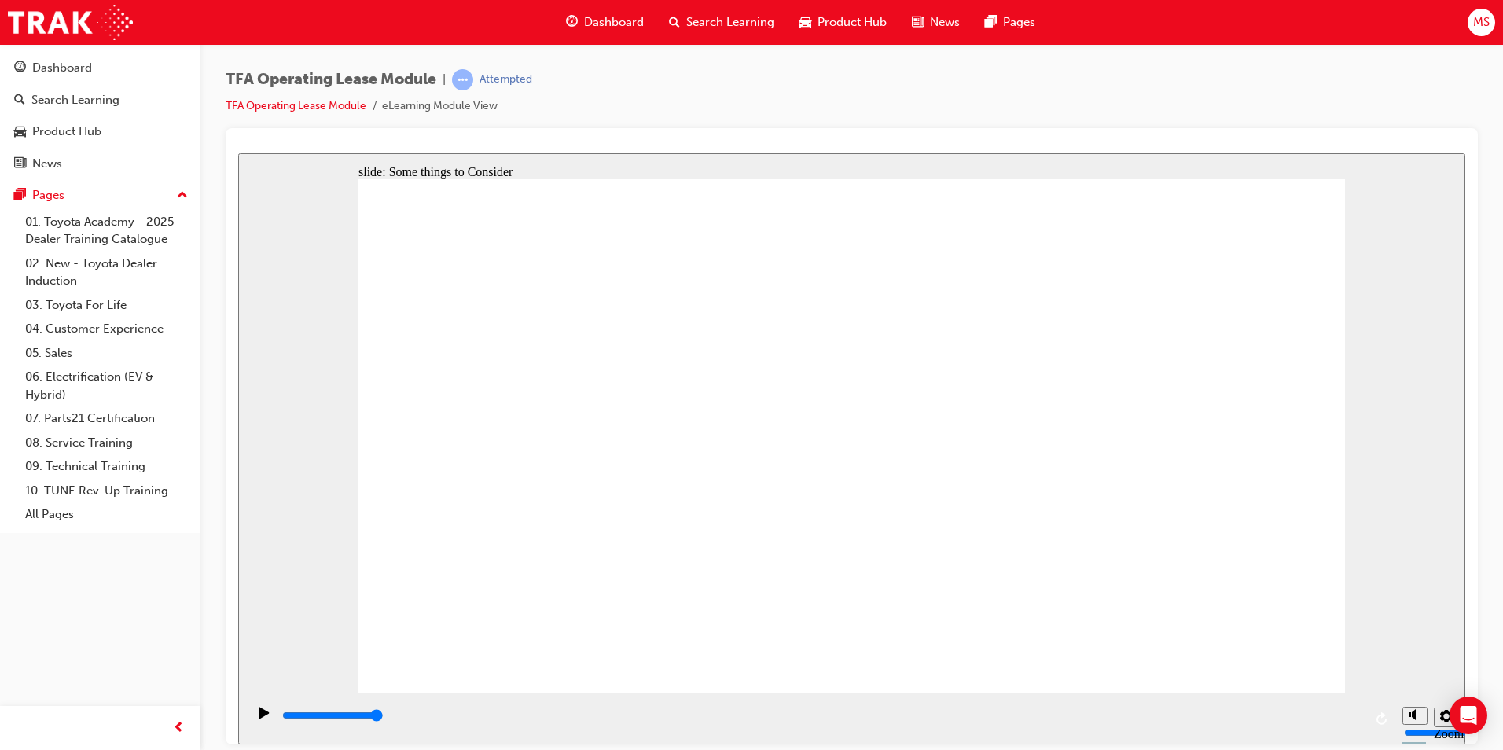
checkbox input "true"
checkbox input "false"
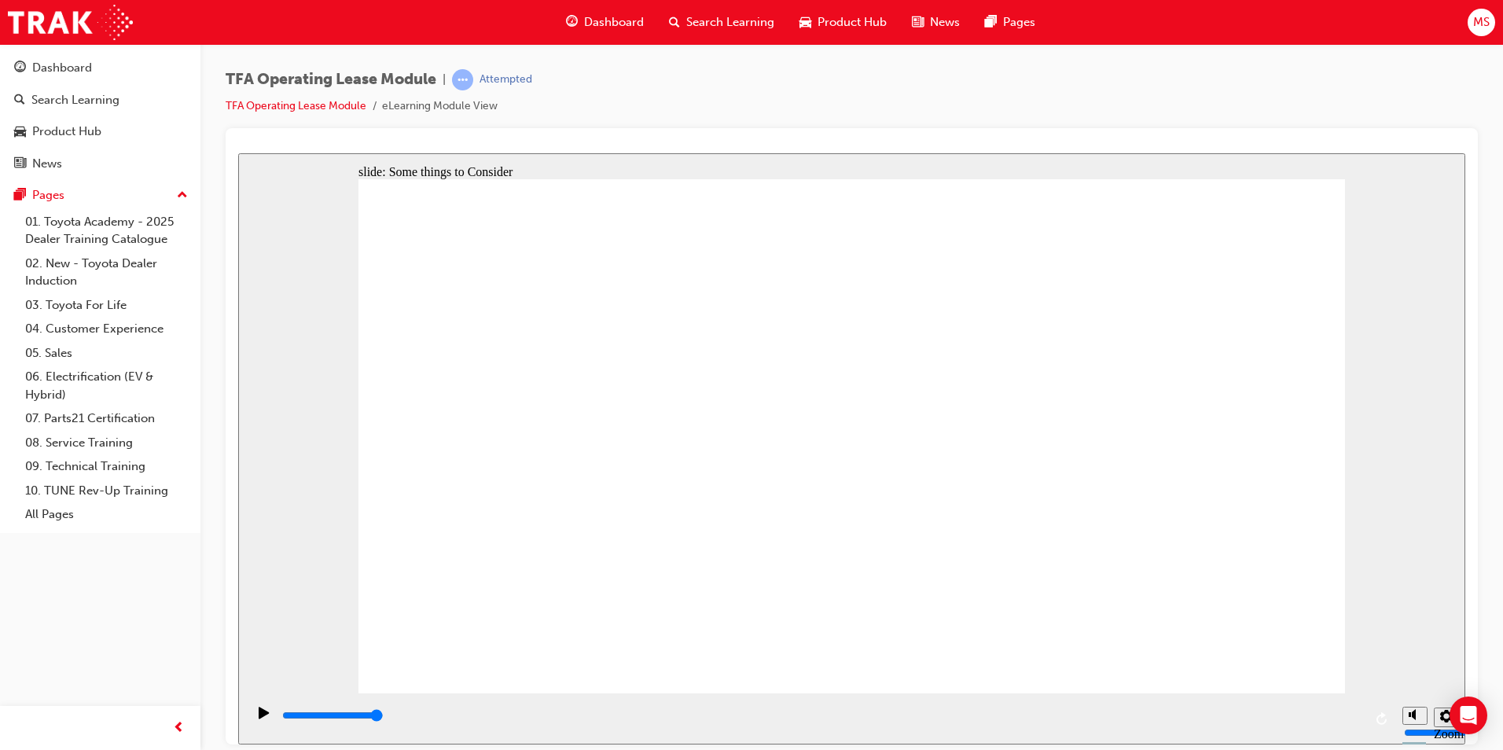
drag, startPoint x: 978, startPoint y: 573, endPoint x: 920, endPoint y: 609, distance: 68.1
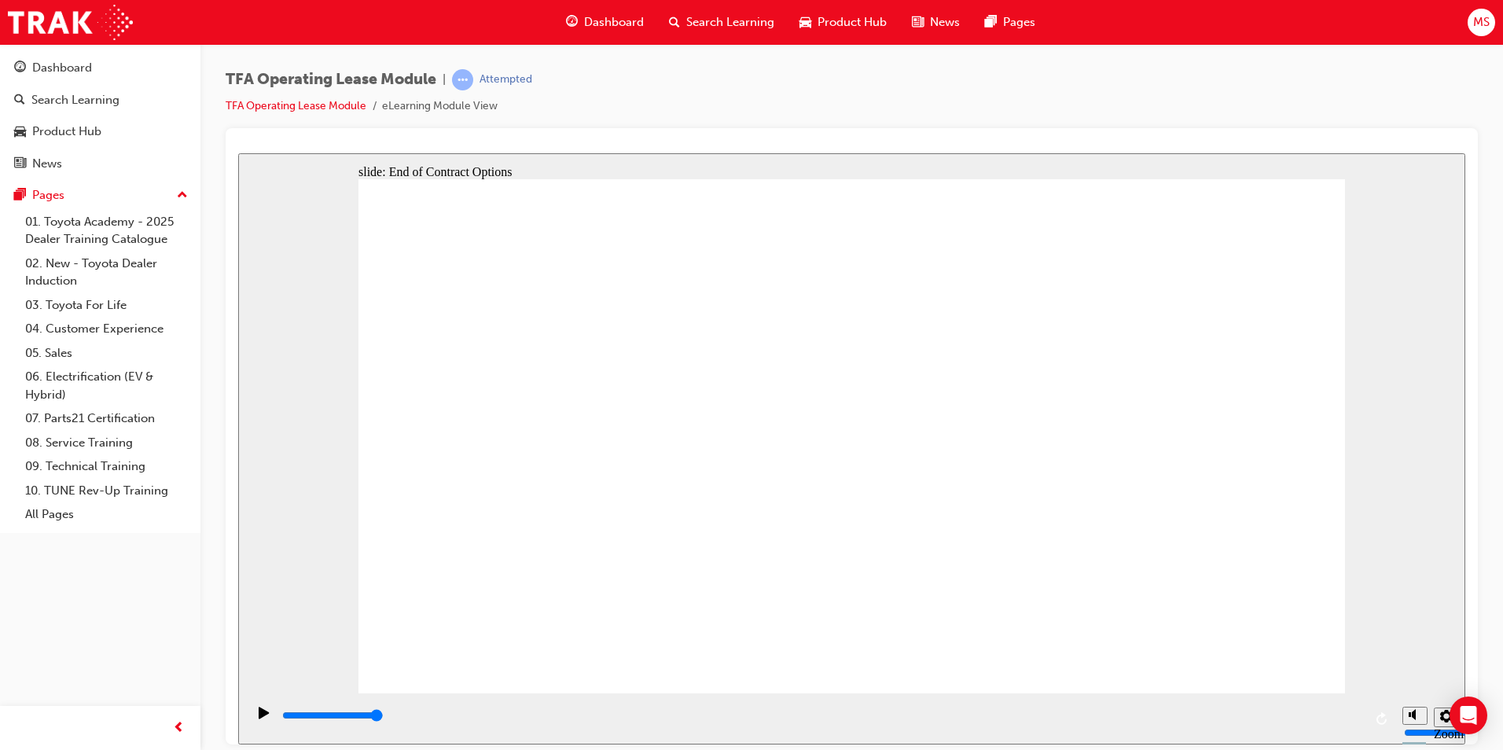
drag, startPoint x: 1094, startPoint y: 540, endPoint x: 1094, endPoint y: 550, distance: 9.4
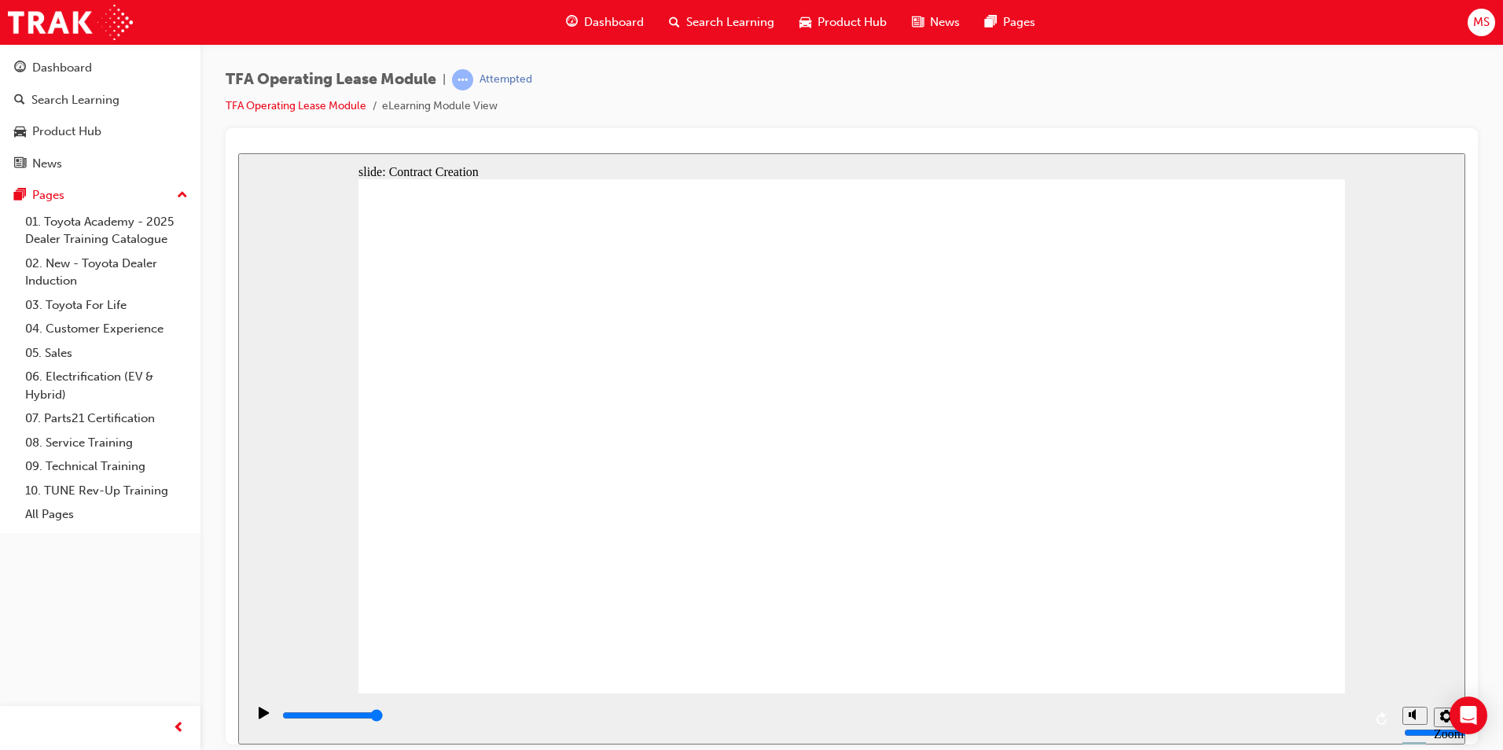
type input "4200"
click at [113, 28] on img at bounding box center [70, 22] width 125 height 35
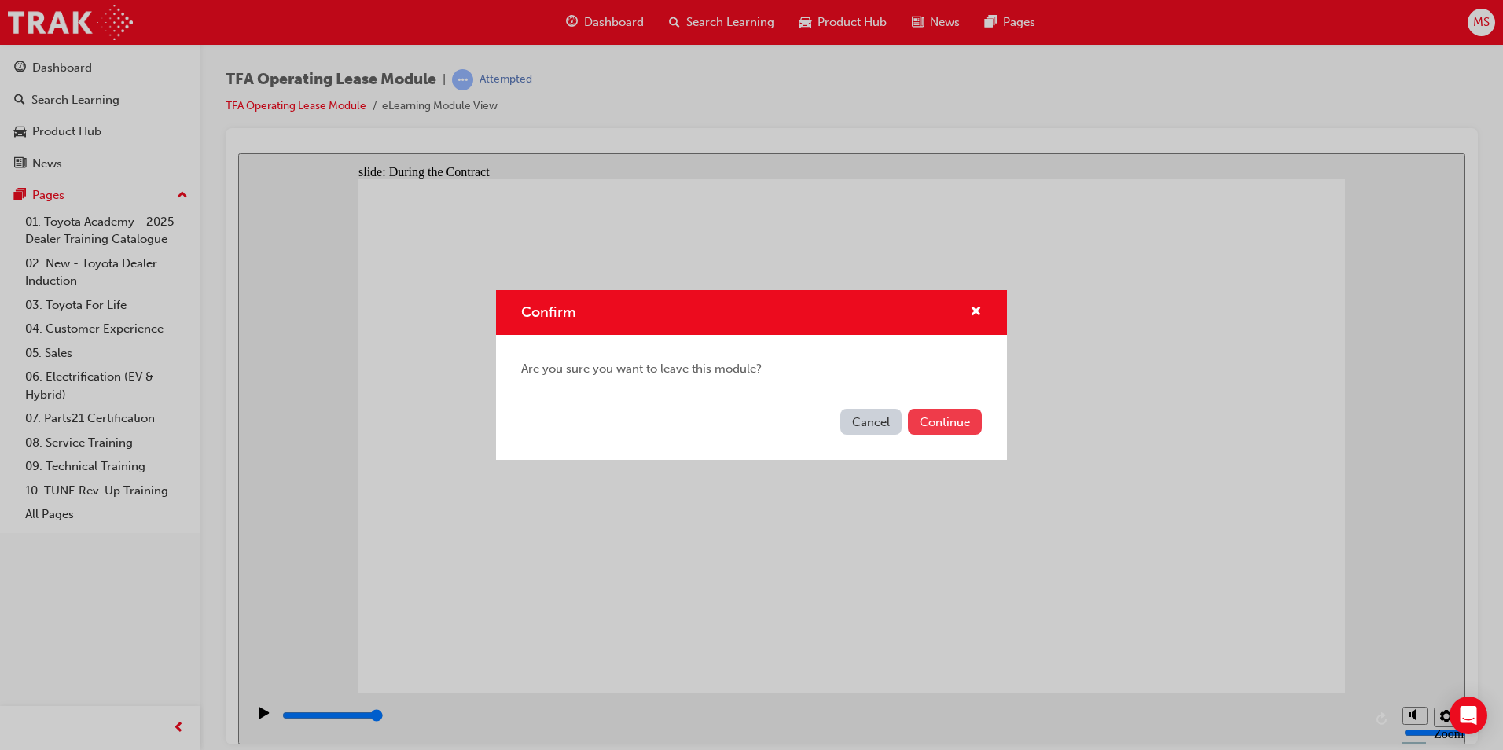
click at [948, 418] on button "Continue" at bounding box center [945, 422] width 74 height 26
